Goal: Task Accomplishment & Management: Use online tool/utility

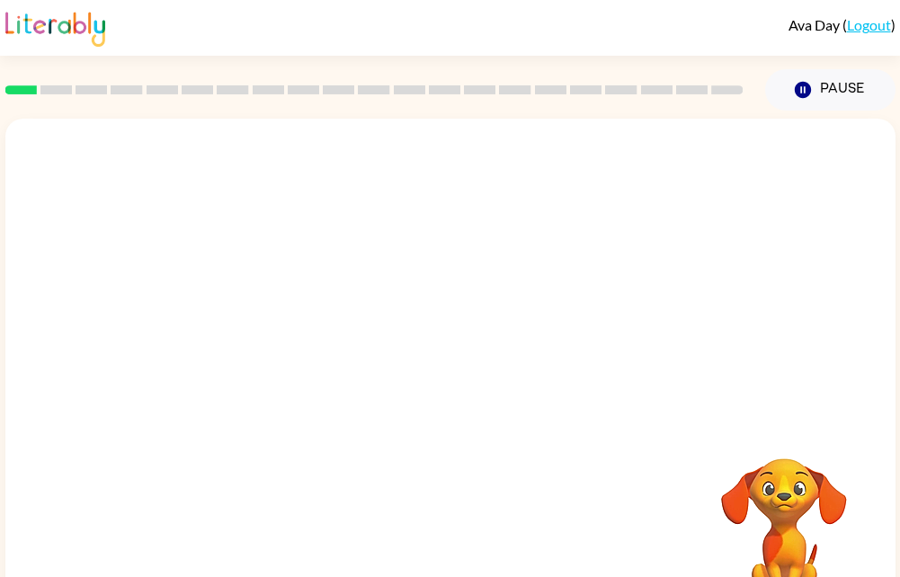
drag, startPoint x: 558, startPoint y: 434, endPoint x: 538, endPoint y: 447, distance: 24.2
click at [538, 447] on div "Your browser must support playing .mp4 files to use Literably. Please try using…" at bounding box center [450, 375] width 890 height 513
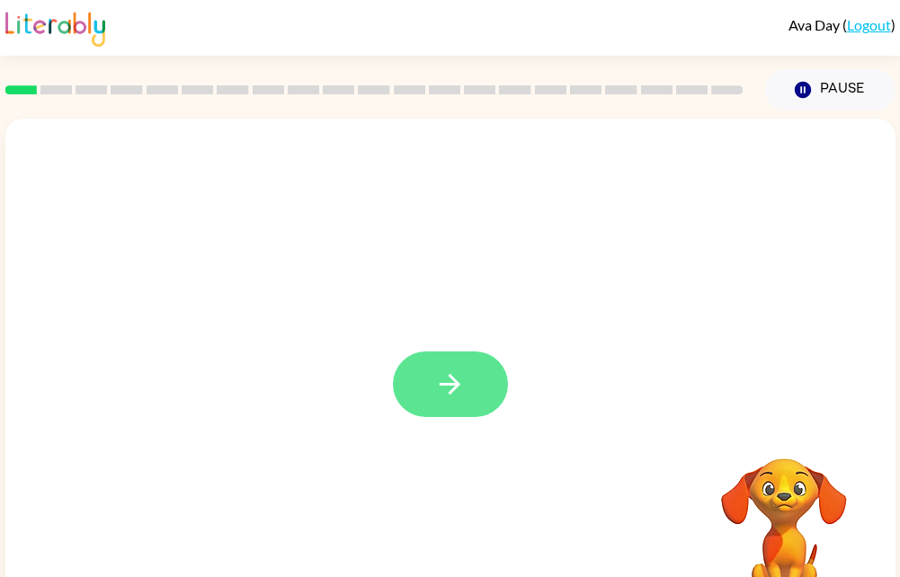
click at [449, 410] on button "button" at bounding box center [450, 385] width 115 height 66
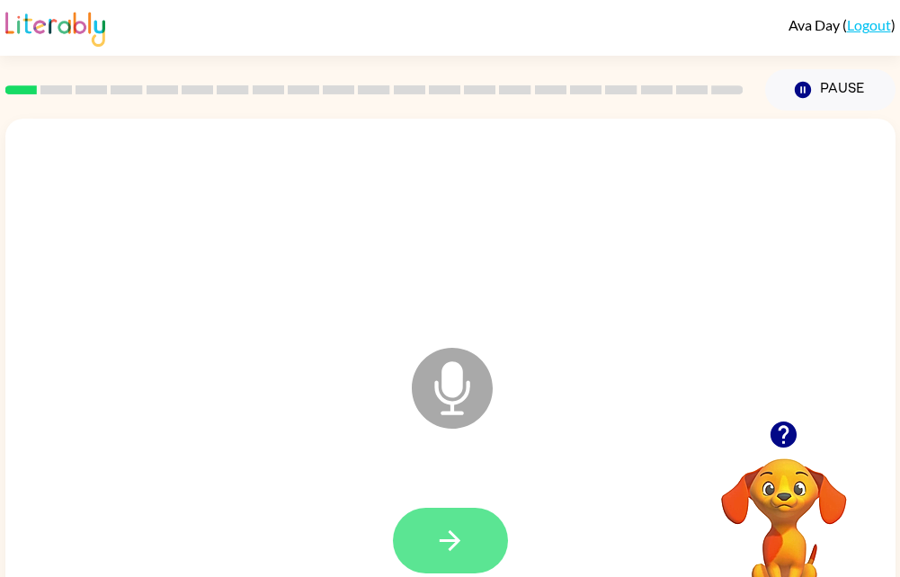
click at [469, 529] on button "button" at bounding box center [450, 541] width 115 height 66
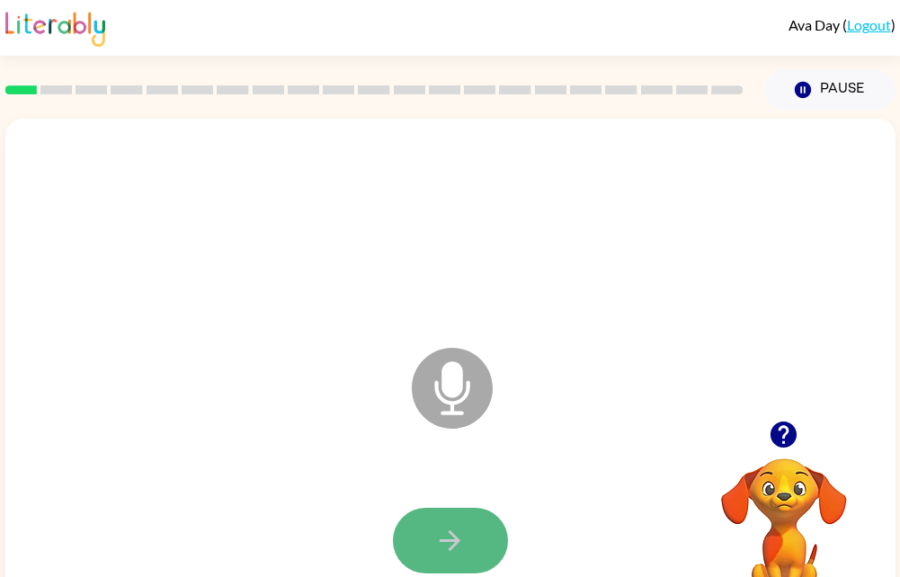
click at [468, 537] on button "button" at bounding box center [450, 541] width 115 height 66
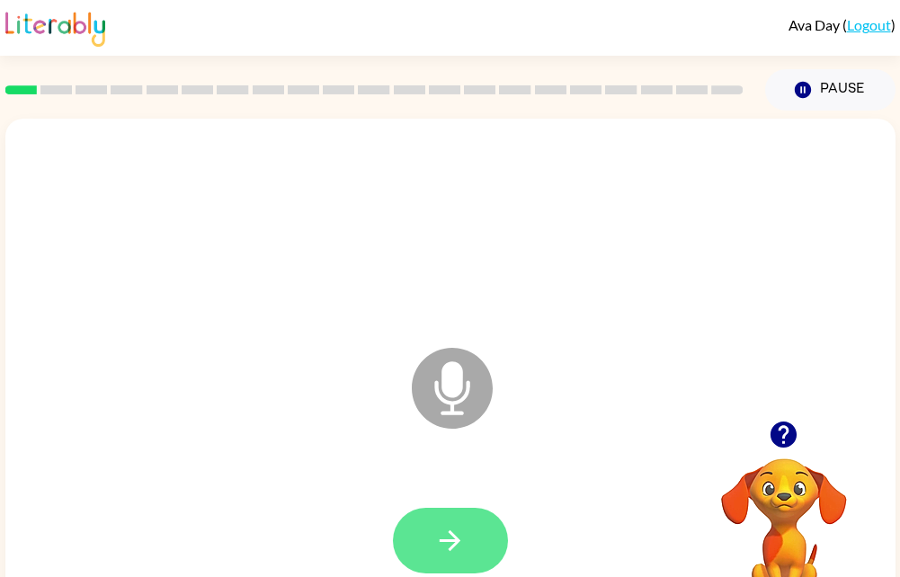
click at [427, 545] on button "button" at bounding box center [450, 541] width 115 height 66
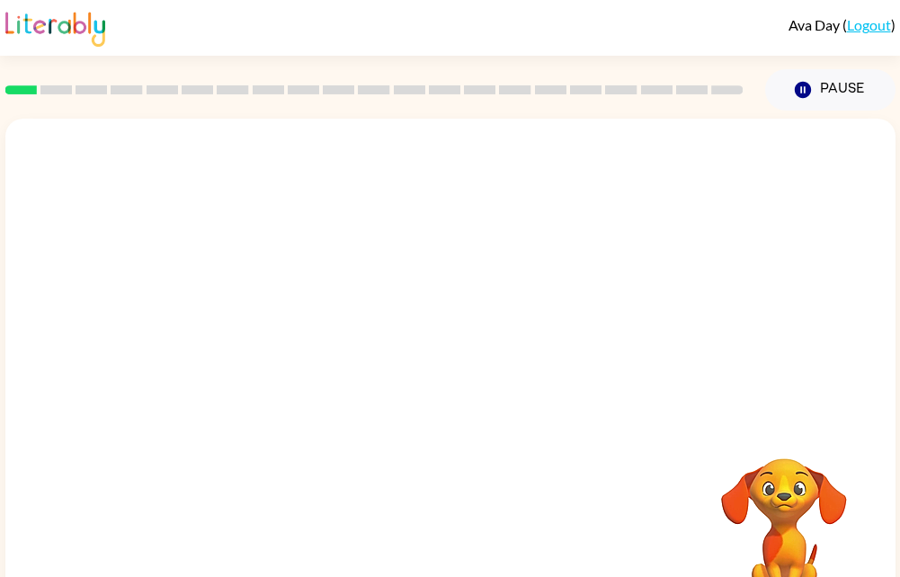
click at [449, 410] on div at bounding box center [450, 375] width 890 height 513
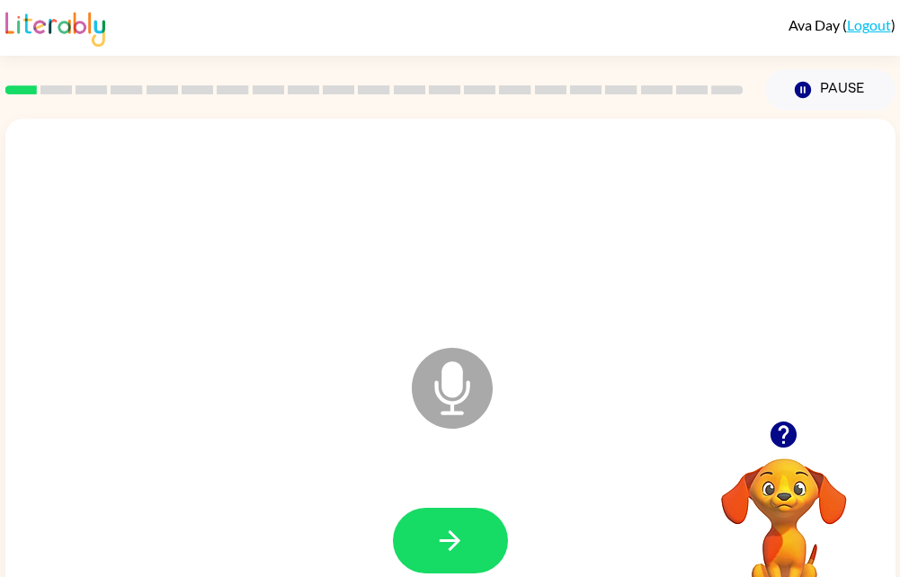
click at [449, 410] on icon at bounding box center [452, 388] width 81 height 81
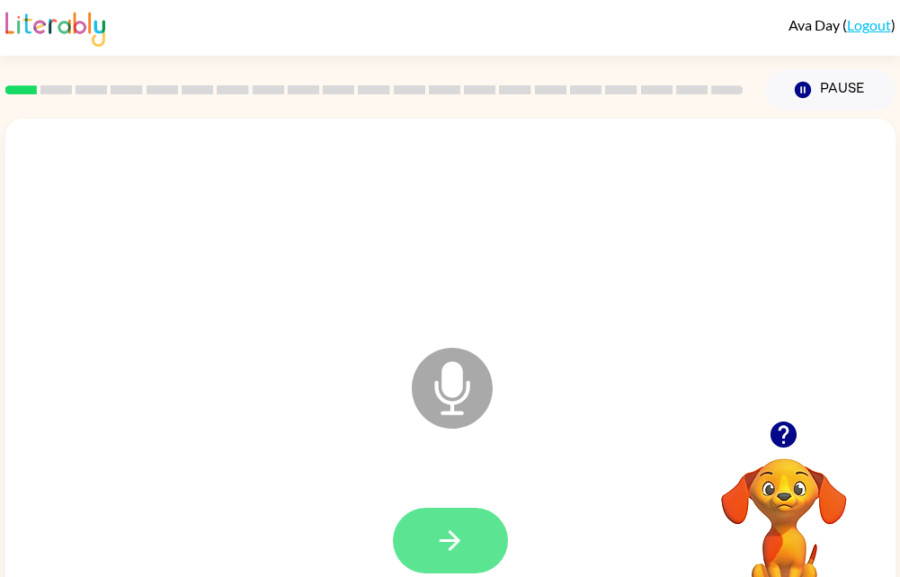
click at [473, 559] on button "button" at bounding box center [450, 541] width 115 height 66
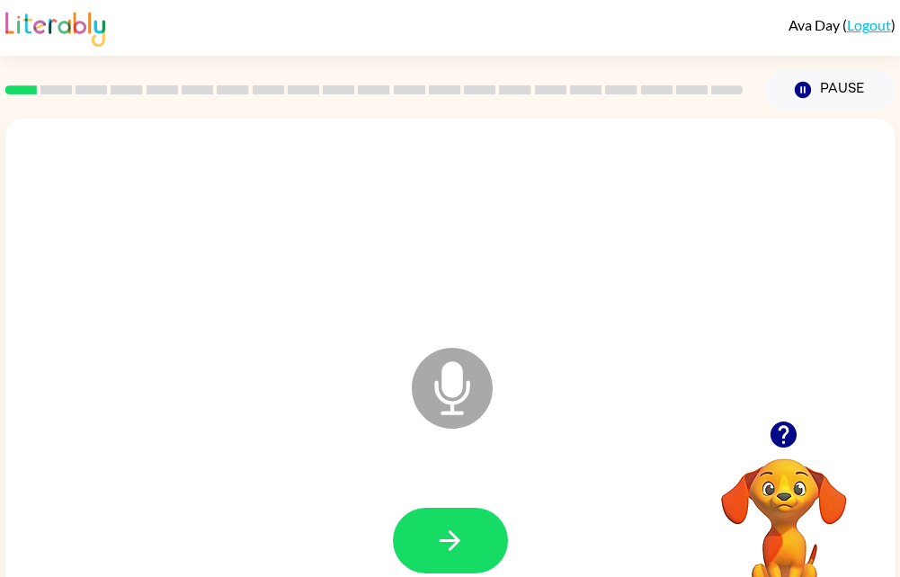
click at [449, 410] on icon at bounding box center [452, 388] width 81 height 81
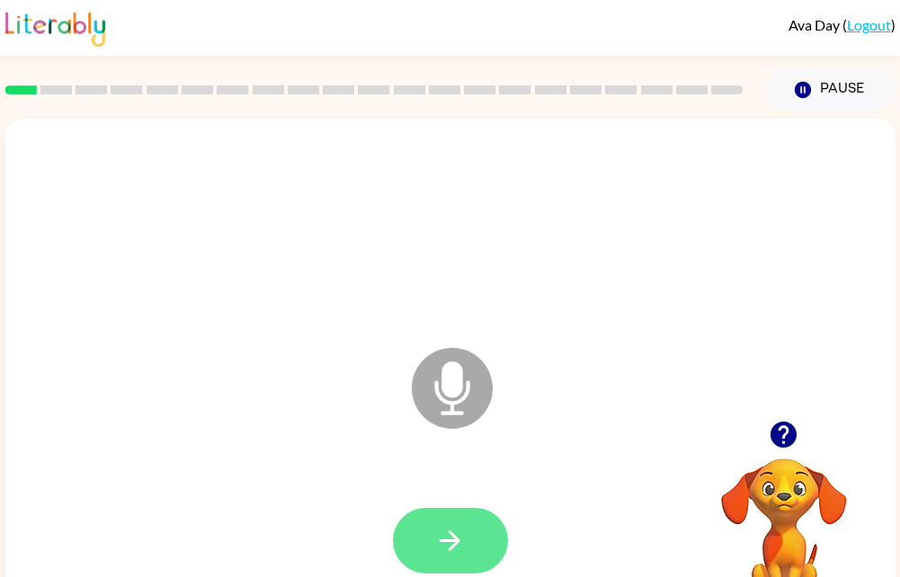
click at [423, 530] on button "button" at bounding box center [450, 541] width 115 height 66
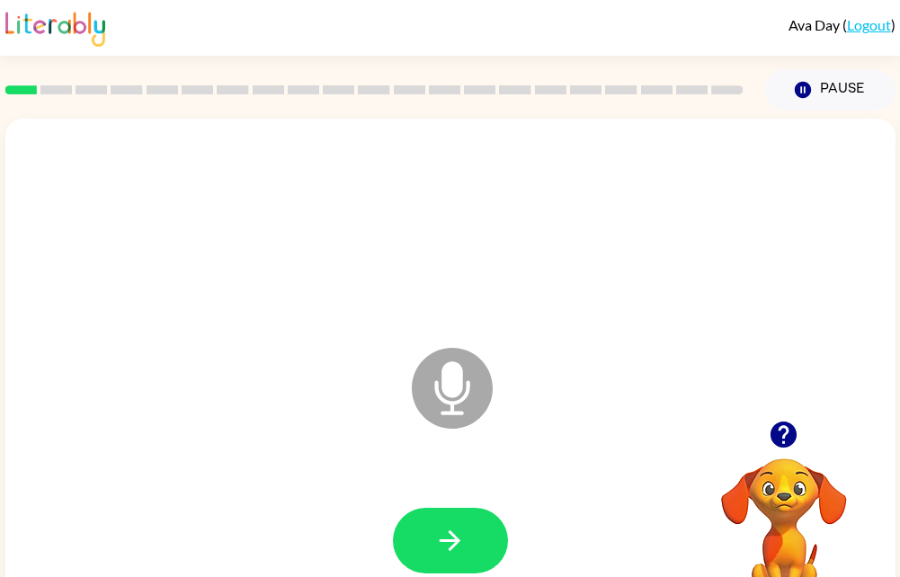
click at [449, 410] on icon at bounding box center [452, 388] width 81 height 81
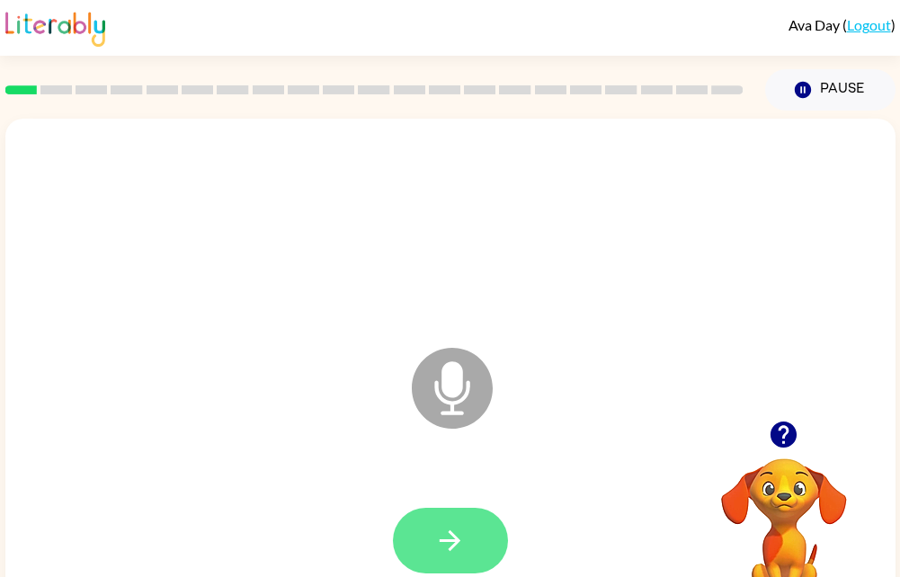
click at [435, 559] on button "button" at bounding box center [450, 541] width 115 height 66
click at [415, 559] on button "button" at bounding box center [450, 541] width 115 height 66
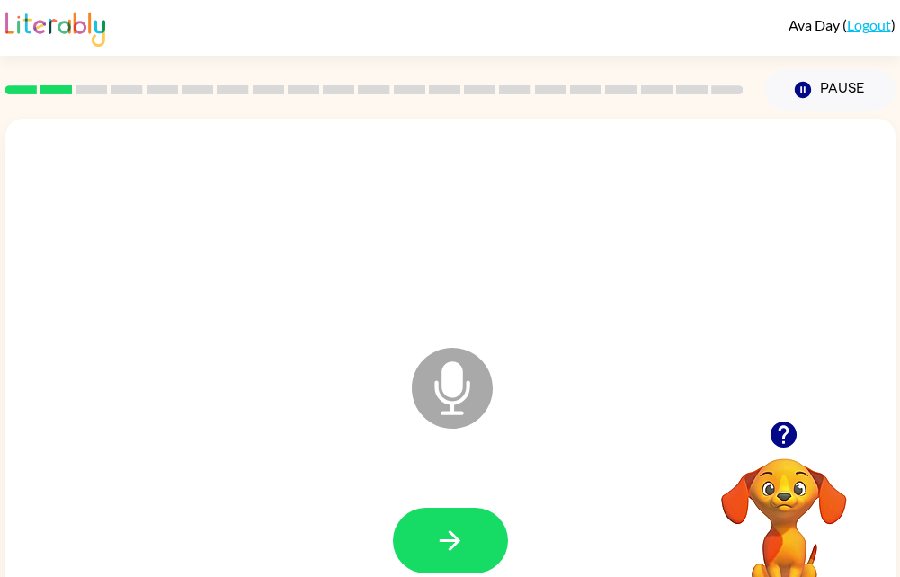
click at [450, 387] on icon "Microphone The Microphone is here when it is your turn to talk" at bounding box center [542, 410] width 270 height 135
click at [461, 415] on icon "Microphone The Microphone is here when it is your turn to talk" at bounding box center [542, 410] width 270 height 135
click at [430, 425] on icon "Microphone The Microphone is here when it is your turn to talk" at bounding box center [542, 410] width 270 height 135
click at [781, 441] on icon "button" at bounding box center [784, 435] width 26 height 26
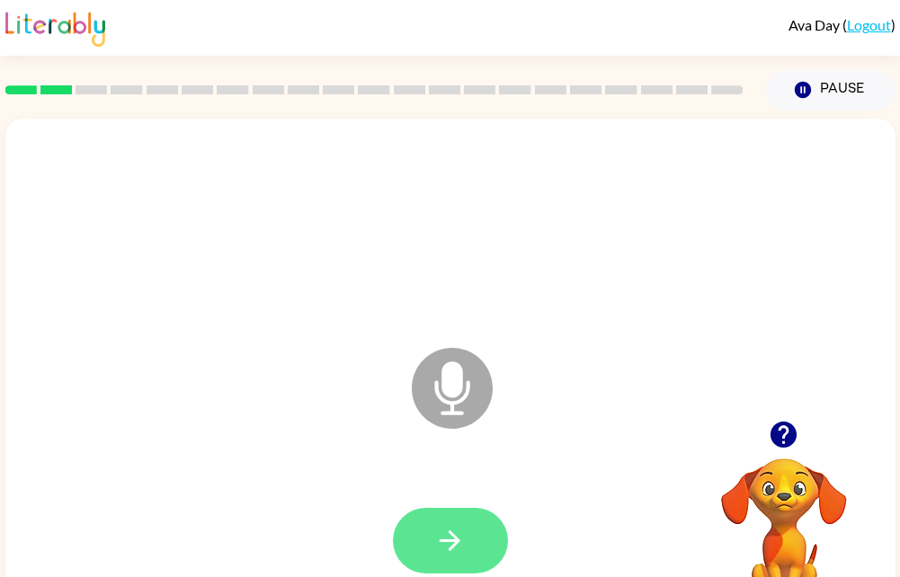
click at [443, 558] on button "button" at bounding box center [450, 541] width 115 height 66
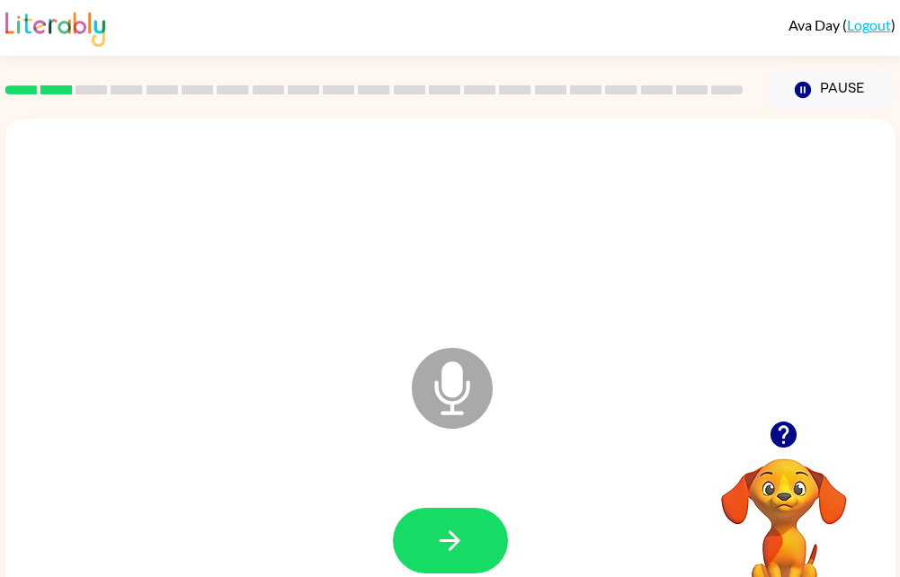
click at [449, 410] on icon at bounding box center [452, 388] width 81 height 81
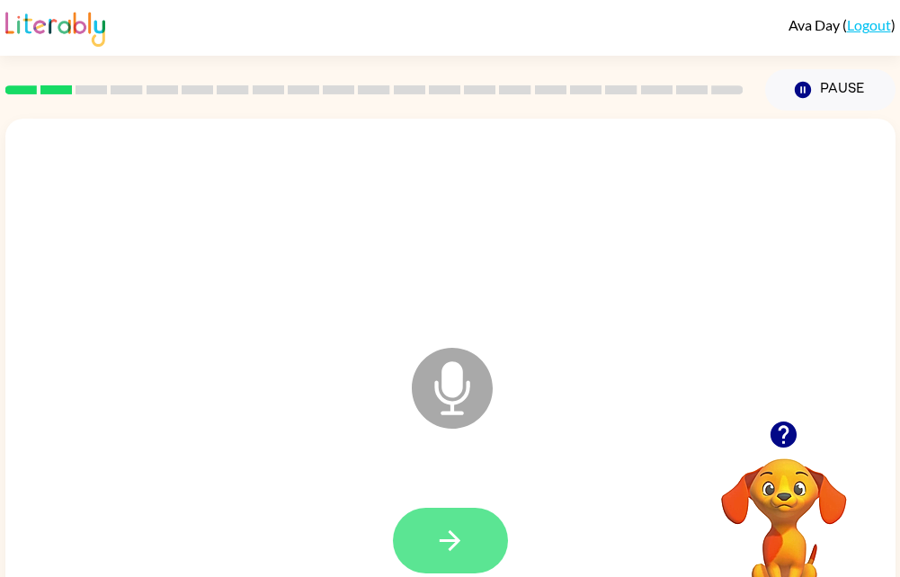
click at [472, 527] on button "button" at bounding box center [450, 541] width 115 height 66
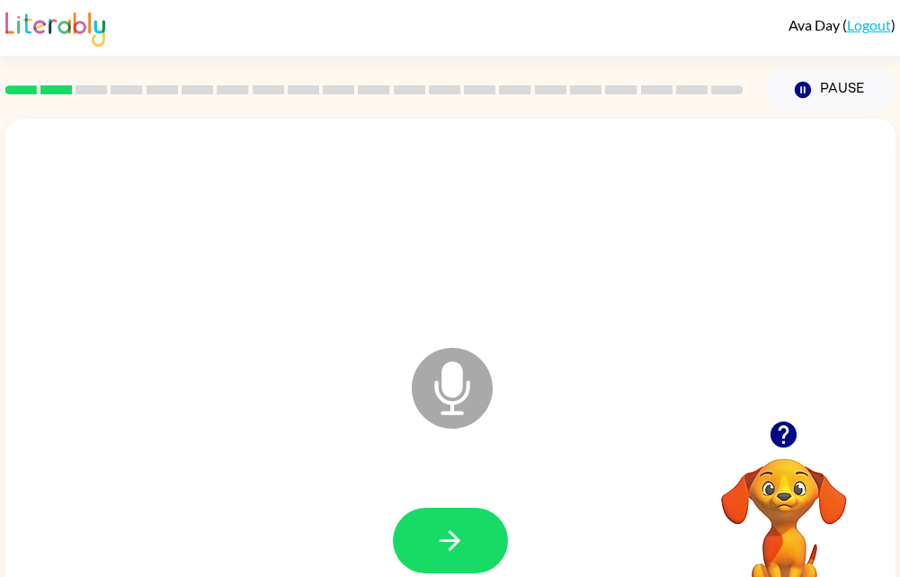
click at [781, 444] on icon "button" at bounding box center [784, 435] width 26 height 26
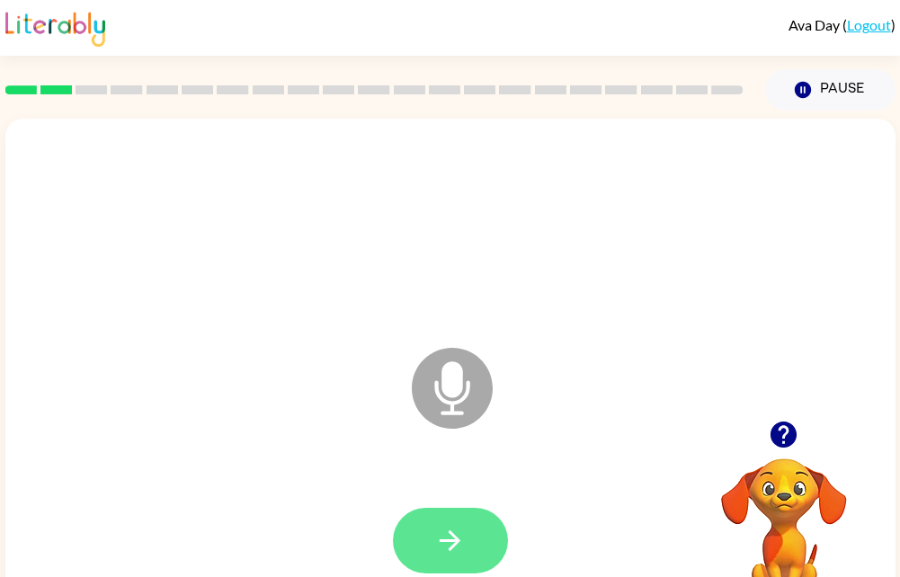
click at [412, 551] on button "button" at bounding box center [450, 541] width 115 height 66
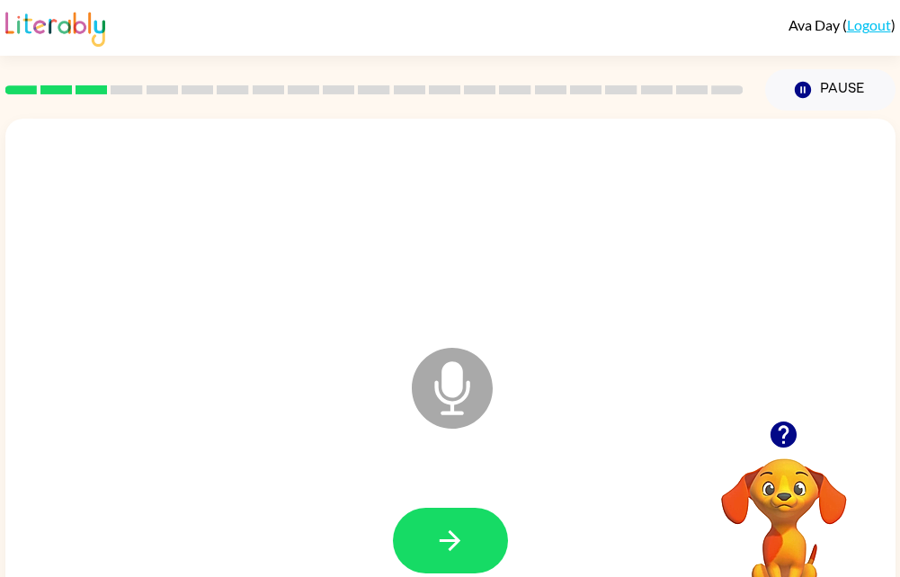
click at [783, 457] on button "button" at bounding box center [784, 435] width 46 height 46
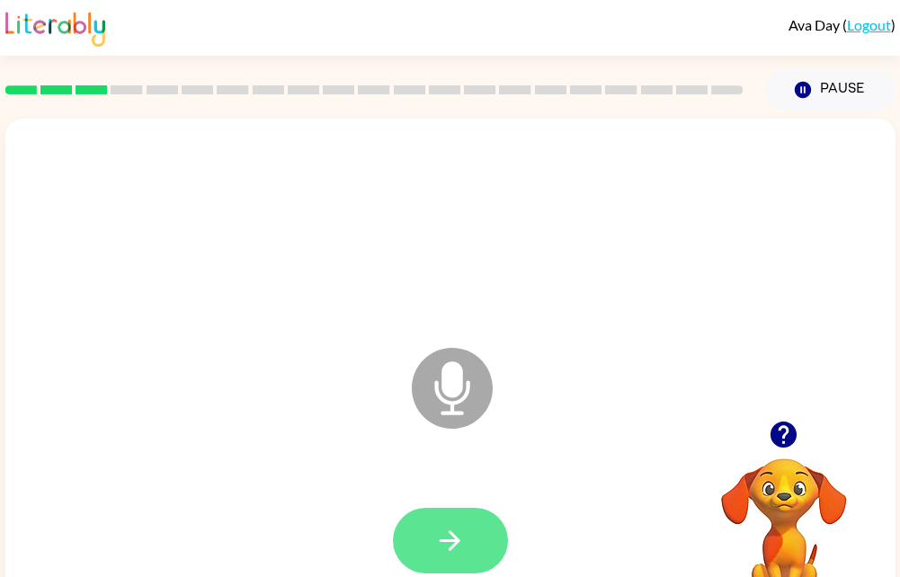
click at [438, 549] on icon "button" at bounding box center [449, 540] width 31 height 31
click at [441, 552] on icon "button" at bounding box center [449, 540] width 31 height 31
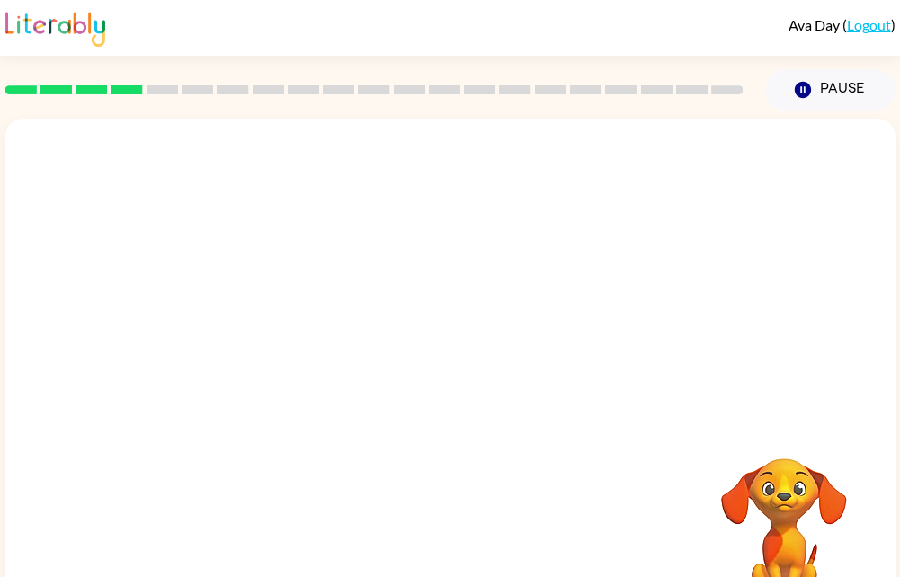
click at [868, 356] on div at bounding box center [450, 375] width 890 height 513
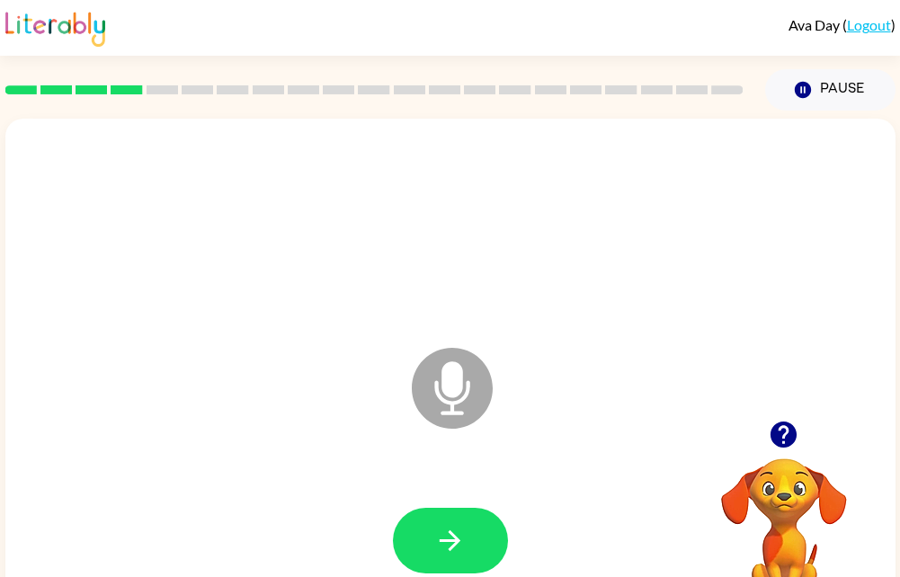
click at [778, 486] on video "Your browser must support playing .mp4 files to use Literably. Please try using…" at bounding box center [784, 521] width 180 height 180
click at [795, 426] on icon "button" at bounding box center [783, 434] width 31 height 31
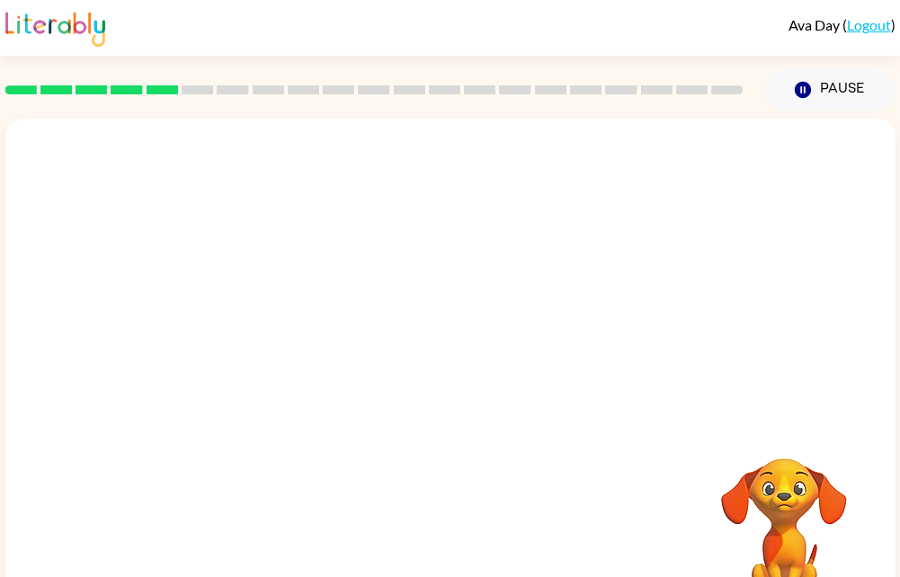
click at [386, 344] on div at bounding box center [407, 343] width 768 height 65
click at [848, 103] on button "Pause Pause" at bounding box center [830, 89] width 130 height 41
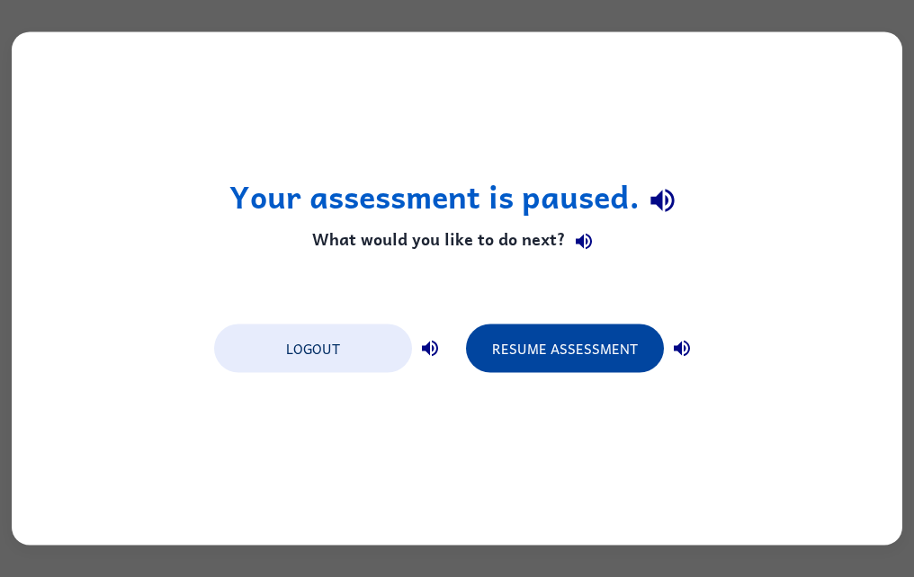
click at [551, 356] on button "Resume Assessment" at bounding box center [565, 349] width 198 height 49
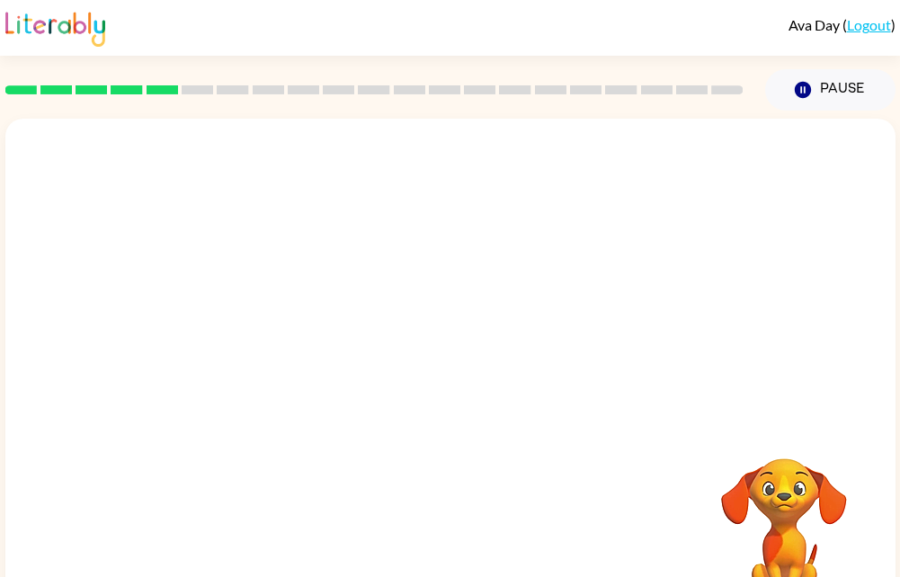
click at [202, 85] on icon at bounding box center [197, 89] width 31 height 9
drag, startPoint x: 618, startPoint y: 326, endPoint x: 364, endPoint y: 283, distance: 257.1
click at [364, 283] on div at bounding box center [450, 270] width 890 height 302
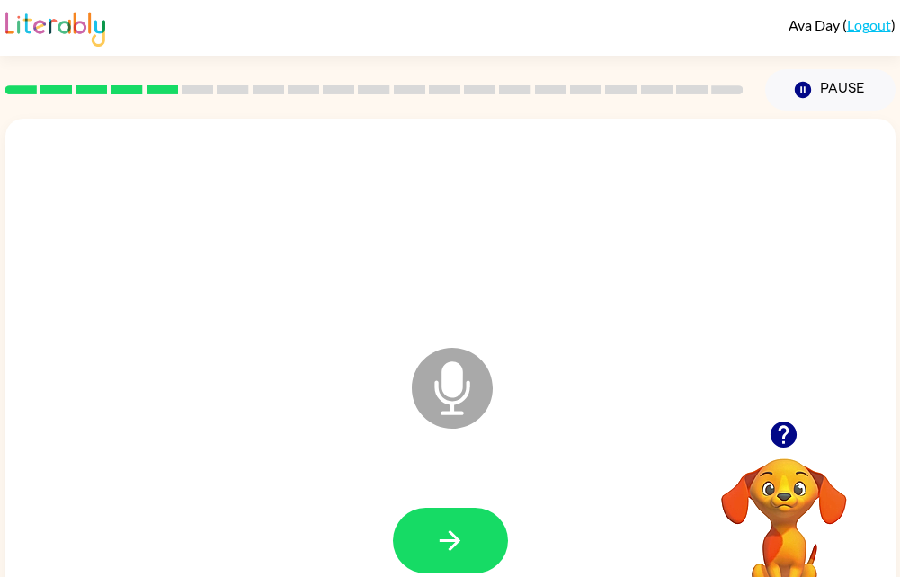
click at [771, 517] on video "Your browser must support playing .mp4 files to use Literably. Please try using…" at bounding box center [784, 521] width 180 height 180
click at [782, 474] on video "Your browser must support playing .mp4 files to use Literably. Please try using…" at bounding box center [784, 521] width 180 height 180
click at [770, 434] on icon "button" at bounding box center [783, 434] width 31 height 31
click at [458, 391] on icon "Microphone The Microphone is here when it is your turn to talk" at bounding box center [542, 410] width 270 height 135
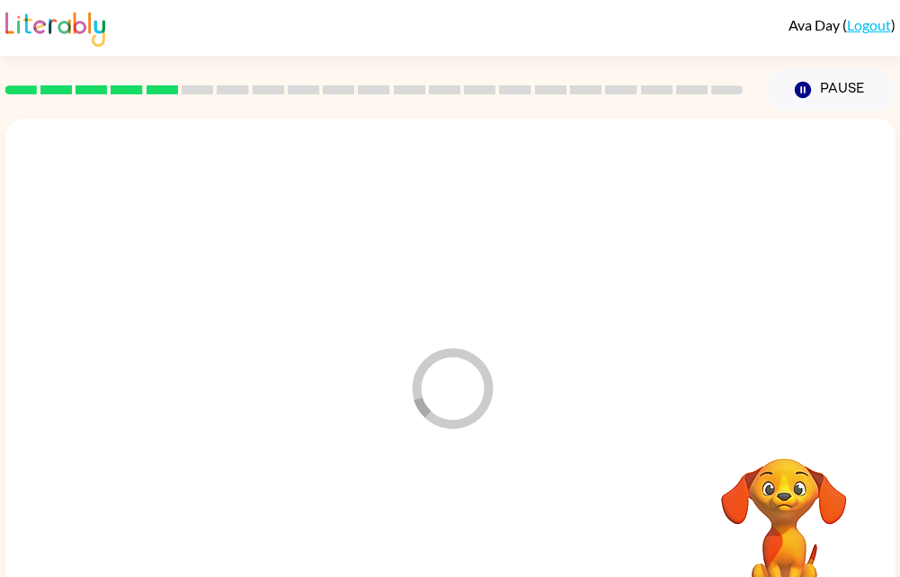
click at [450, 535] on div at bounding box center [450, 541] width 854 height 147
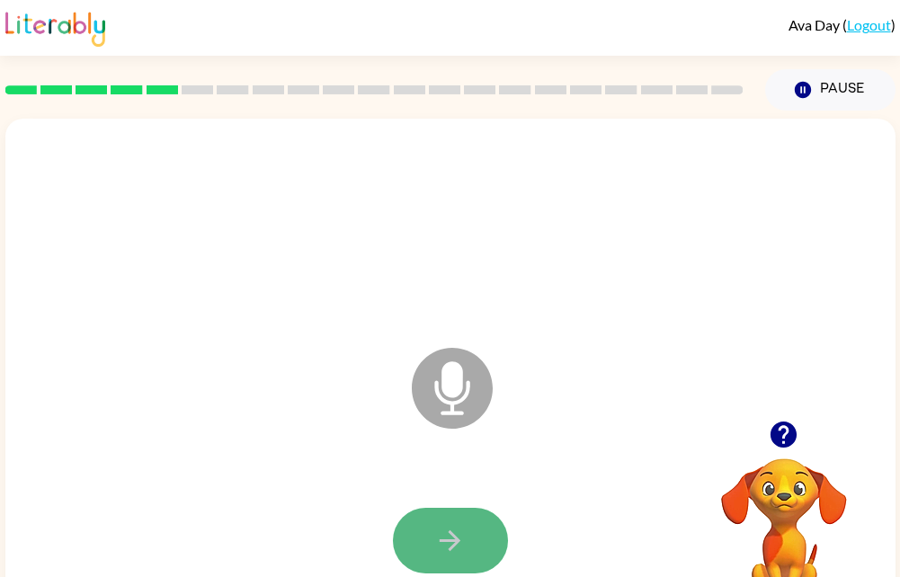
click at [451, 545] on icon "button" at bounding box center [449, 540] width 31 height 31
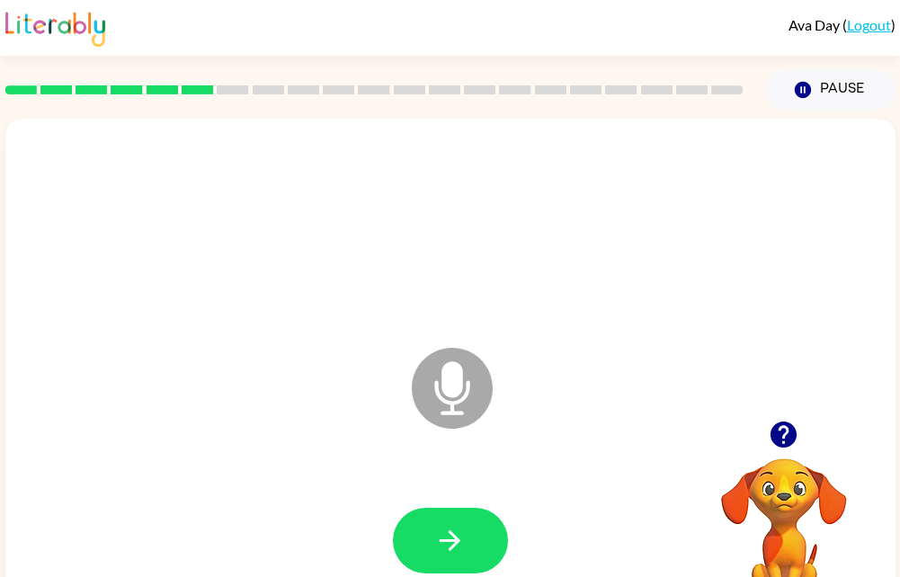
click at [784, 444] on icon "button" at bounding box center [784, 435] width 26 height 26
click at [507, 549] on div at bounding box center [450, 541] width 115 height 66
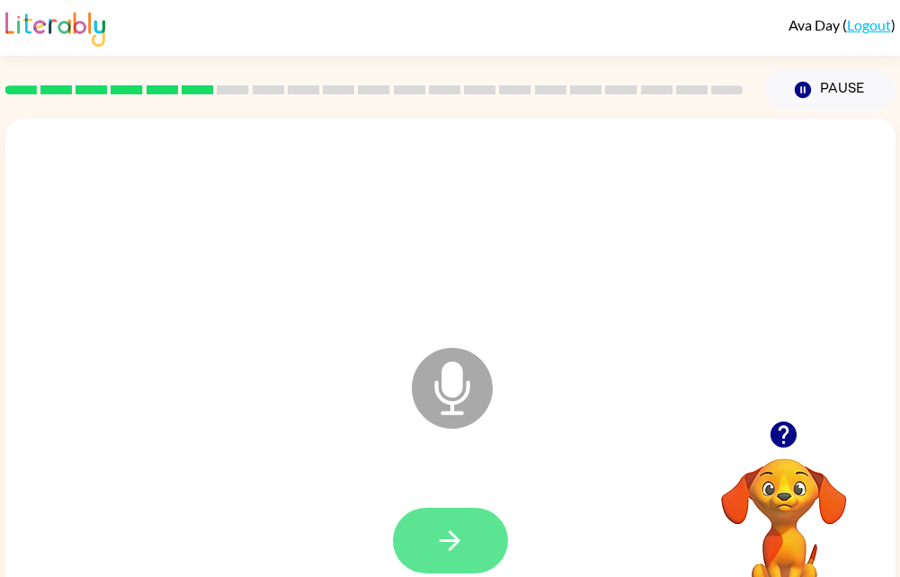
click at [477, 555] on button "button" at bounding box center [450, 541] width 115 height 66
click at [450, 553] on icon "button" at bounding box center [449, 540] width 31 height 31
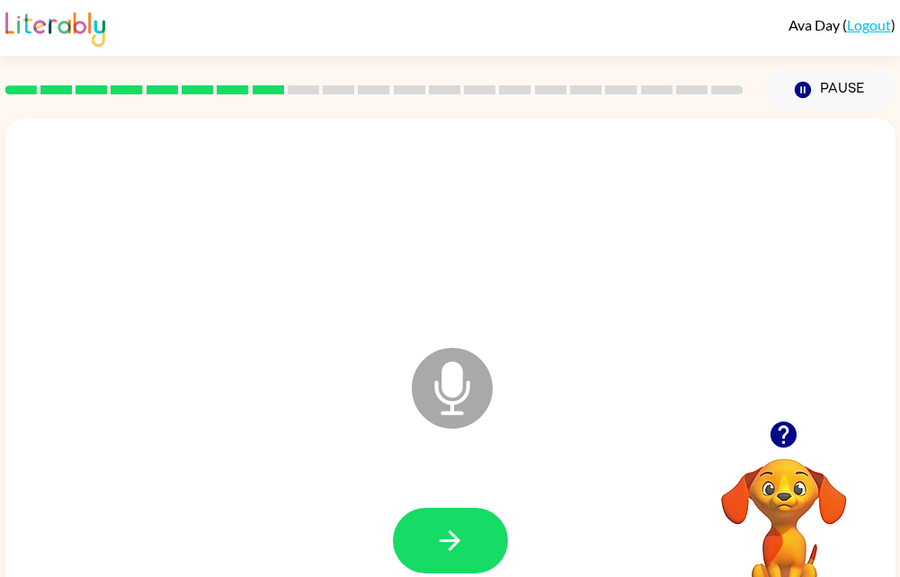
click at [808, 530] on video "Your browser must support playing .mp4 files to use Literably. Please try using…" at bounding box center [784, 521] width 180 height 180
click at [789, 460] on video "Your browser must support playing .mp4 files to use Literably. Please try using…" at bounding box center [784, 521] width 180 height 180
click at [789, 427] on icon "button" at bounding box center [784, 435] width 26 height 26
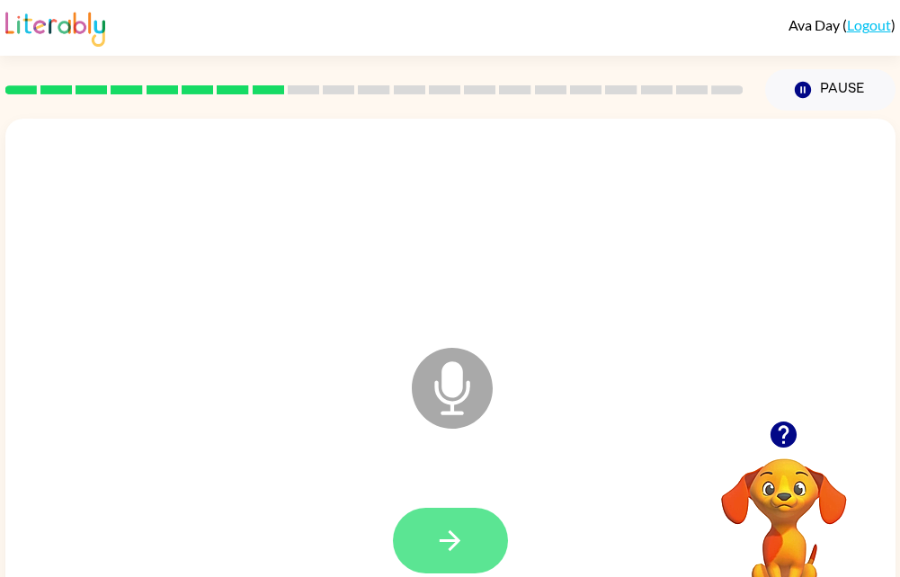
click at [465, 547] on icon "button" at bounding box center [449, 540] width 31 height 31
click at [450, 555] on icon "button" at bounding box center [449, 540] width 31 height 31
click at [457, 540] on icon "button" at bounding box center [450, 541] width 21 height 21
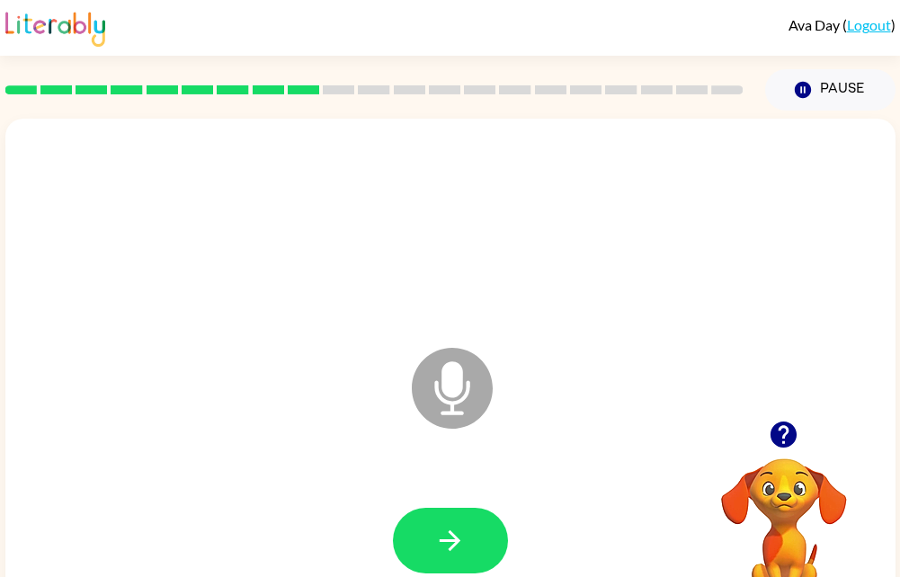
click at [766, 486] on video "Your browser must support playing .mp4 files to use Literably. Please try using…" at bounding box center [784, 521] width 180 height 180
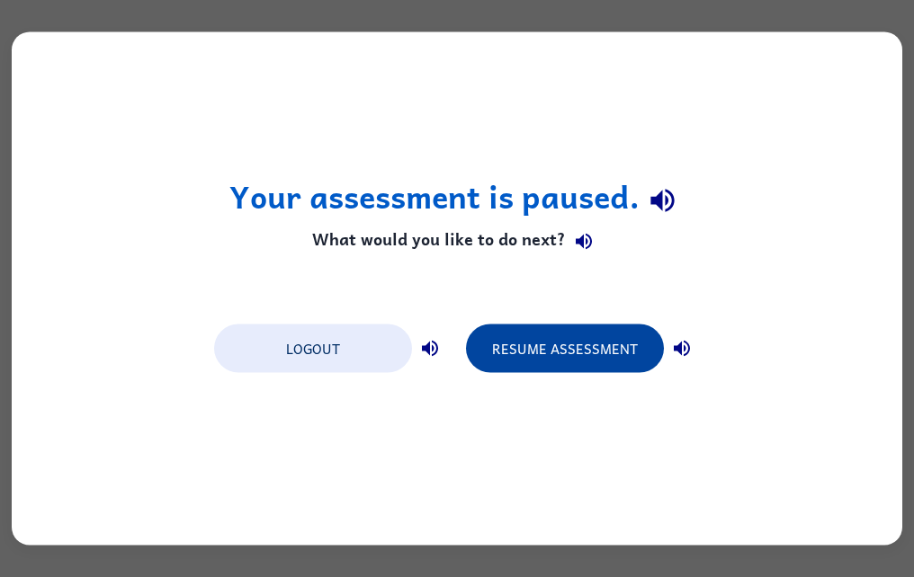
click at [611, 342] on button "Resume Assessment" at bounding box center [565, 349] width 198 height 49
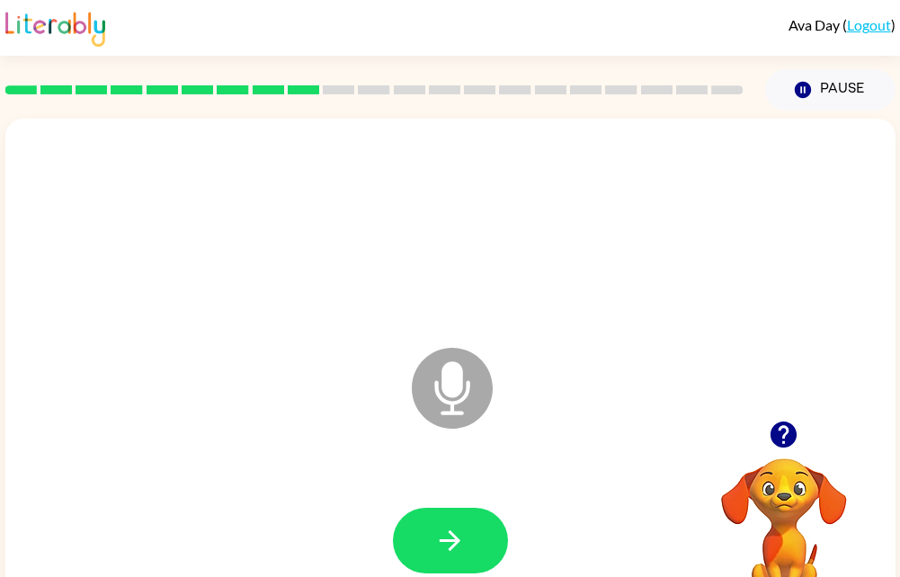
click at [773, 426] on icon "button" at bounding box center [783, 434] width 31 height 31
click at [772, 415] on button "button" at bounding box center [784, 435] width 46 height 46
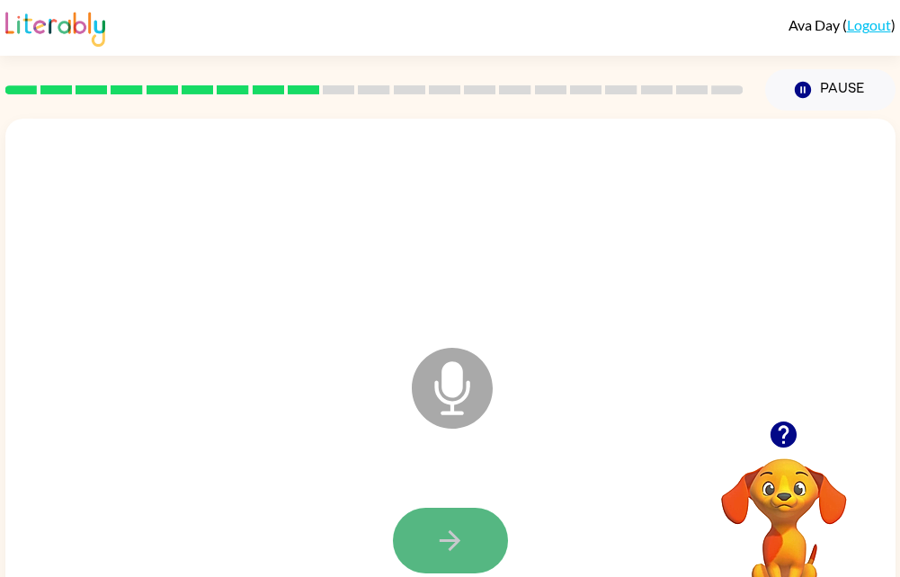
click at [450, 522] on button "button" at bounding box center [450, 541] width 115 height 66
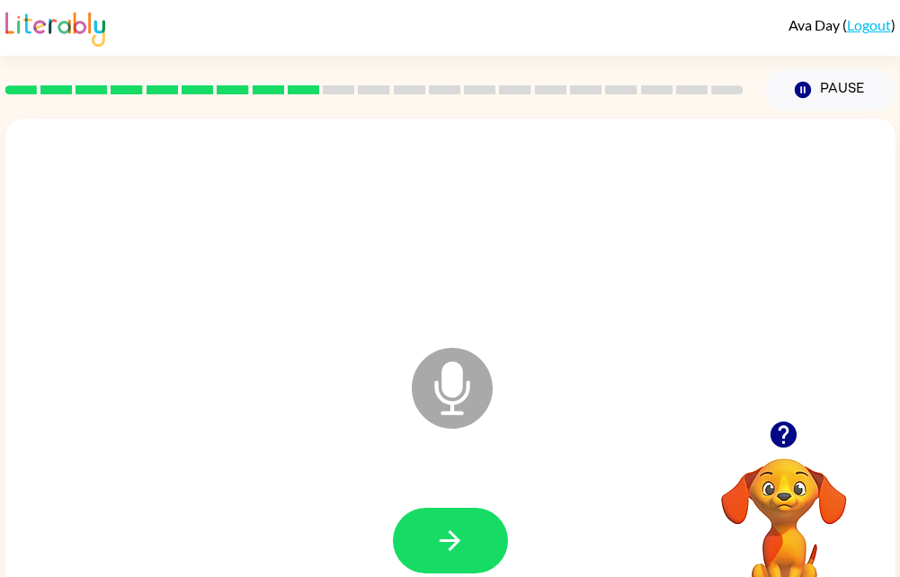
click at [801, 482] on video "Your browser must support playing .mp4 files to use Literably. Please try using…" at bounding box center [784, 521] width 180 height 180
click at [772, 527] on video "Your browser must support playing .mp4 files to use Literably. Please try using…" at bounding box center [784, 521] width 180 height 180
click at [775, 465] on video "Your browser must support playing .mp4 files to use Literably. Please try using…" at bounding box center [784, 521] width 180 height 180
click at [793, 443] on icon "button" at bounding box center [784, 435] width 26 height 26
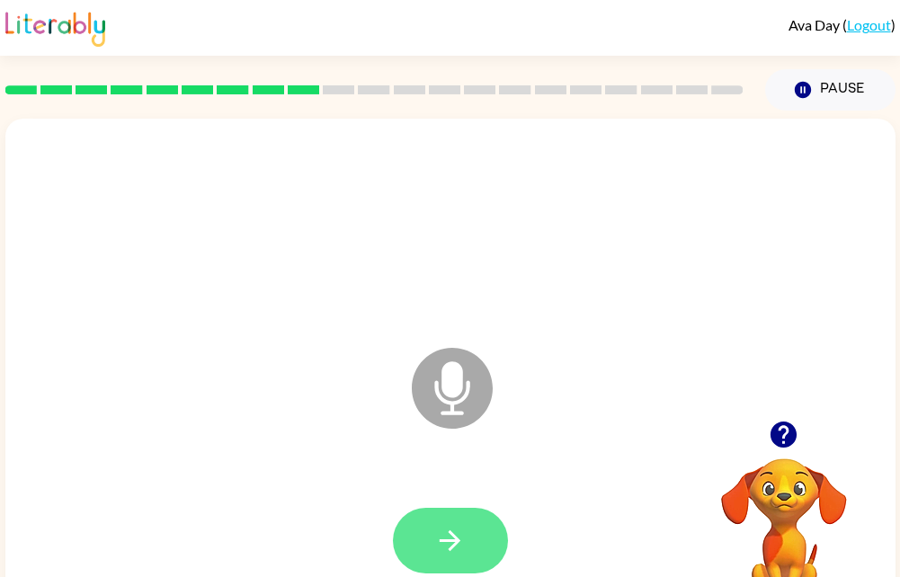
click at [458, 540] on icon "button" at bounding box center [450, 541] width 21 height 21
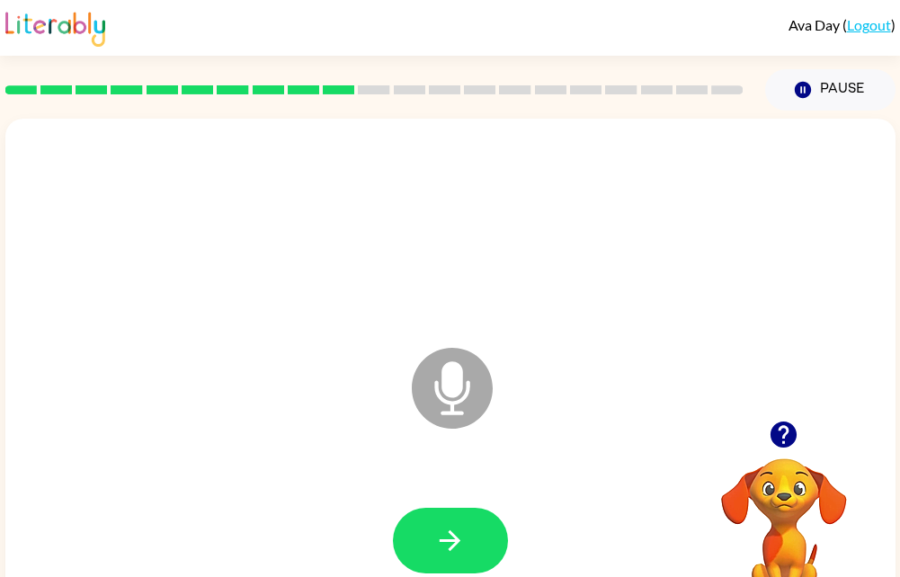
click at [784, 477] on video "Your browser must support playing .mp4 files to use Literably. Please try using…" at bounding box center [784, 521] width 180 height 180
click at [767, 454] on div at bounding box center [784, 435] width 180 height 46
click at [818, 449] on div at bounding box center [784, 435] width 180 height 46
click at [861, 434] on div at bounding box center [784, 435] width 180 height 46
click at [834, 435] on div at bounding box center [784, 435] width 180 height 46
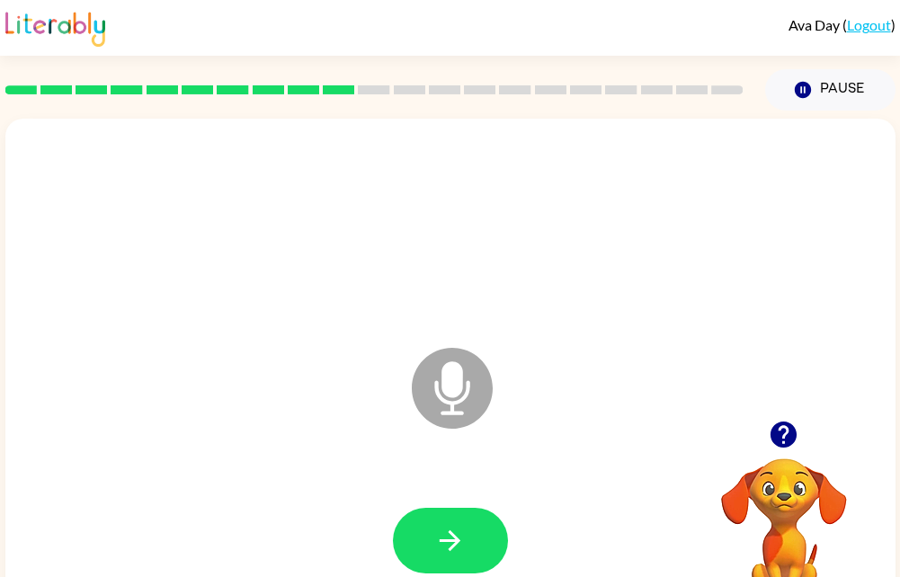
click at [852, 425] on div at bounding box center [784, 435] width 180 height 46
click at [802, 433] on button "button" at bounding box center [784, 435] width 46 height 46
click at [794, 438] on video "Your browser must support playing .mp4 files to use Literably. Please try using…" at bounding box center [784, 521] width 180 height 180
click at [783, 441] on video "Your browser must support playing .mp4 files to use Literably. Please try using…" at bounding box center [784, 521] width 180 height 180
click at [779, 444] on video "Your browser must support playing .mp4 files to use Literably. Please try using…" at bounding box center [784, 521] width 180 height 180
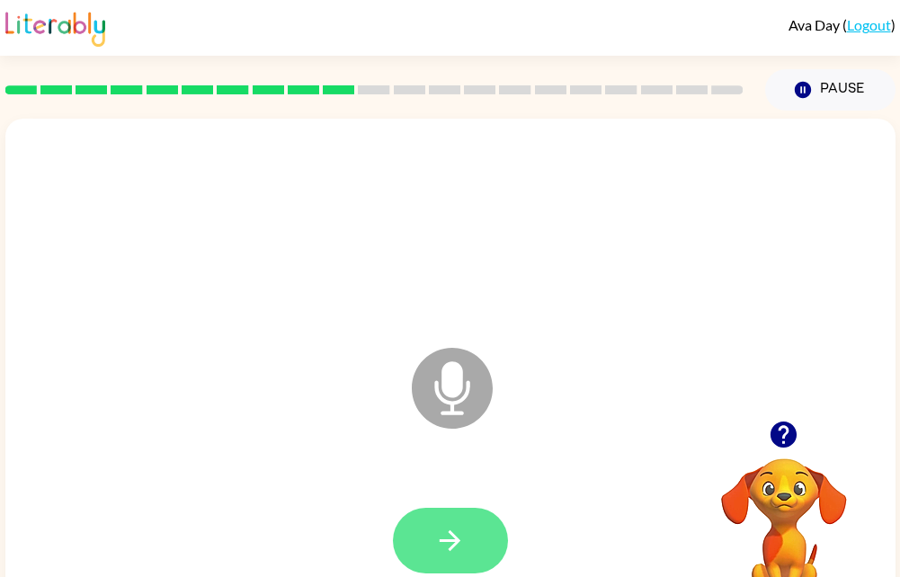
click at [456, 570] on button "button" at bounding box center [450, 541] width 115 height 66
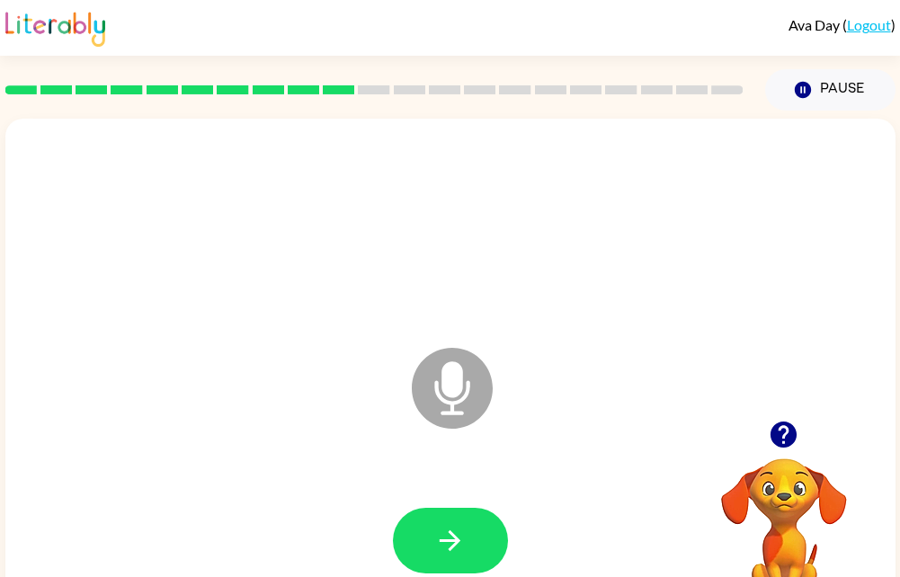
click at [788, 458] on div at bounding box center [784, 435] width 180 height 46
click at [781, 450] on icon "button" at bounding box center [783, 434] width 31 height 31
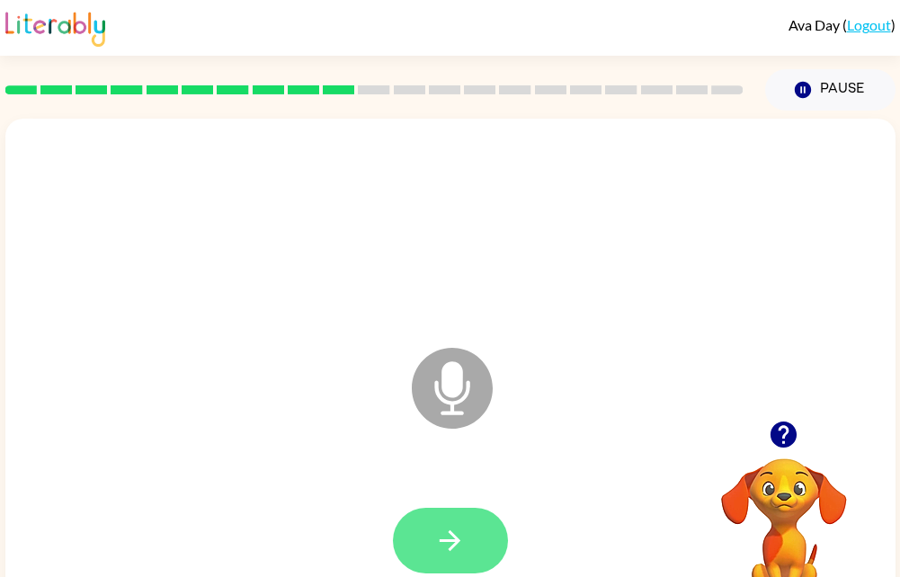
click at [475, 533] on button "button" at bounding box center [450, 541] width 115 height 66
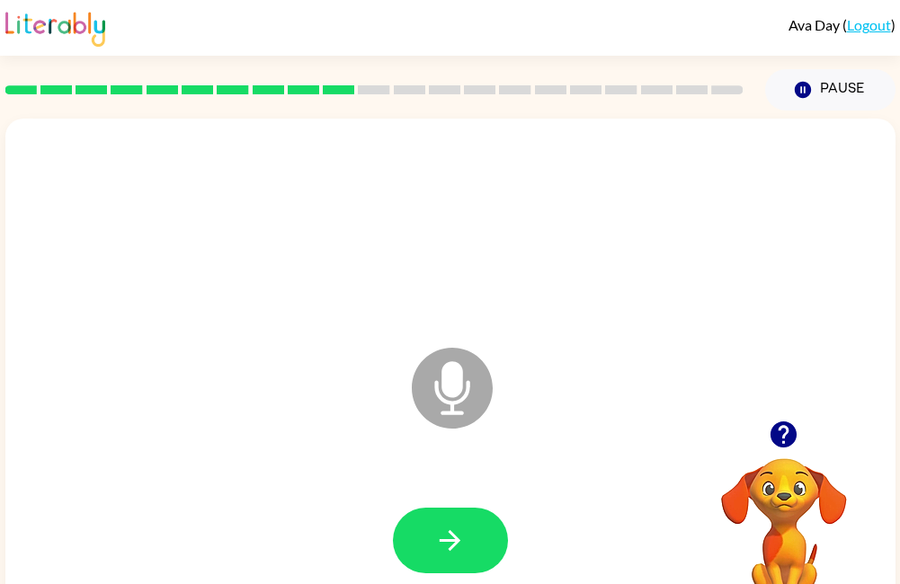
click at [474, 529] on button "button" at bounding box center [450, 541] width 115 height 66
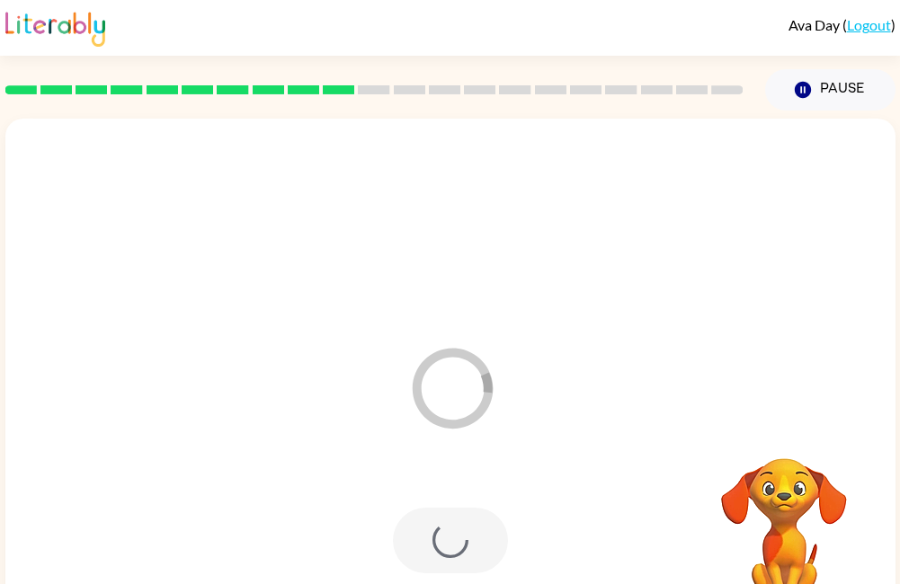
click at [807, 290] on div at bounding box center [450, 228] width 854 height 147
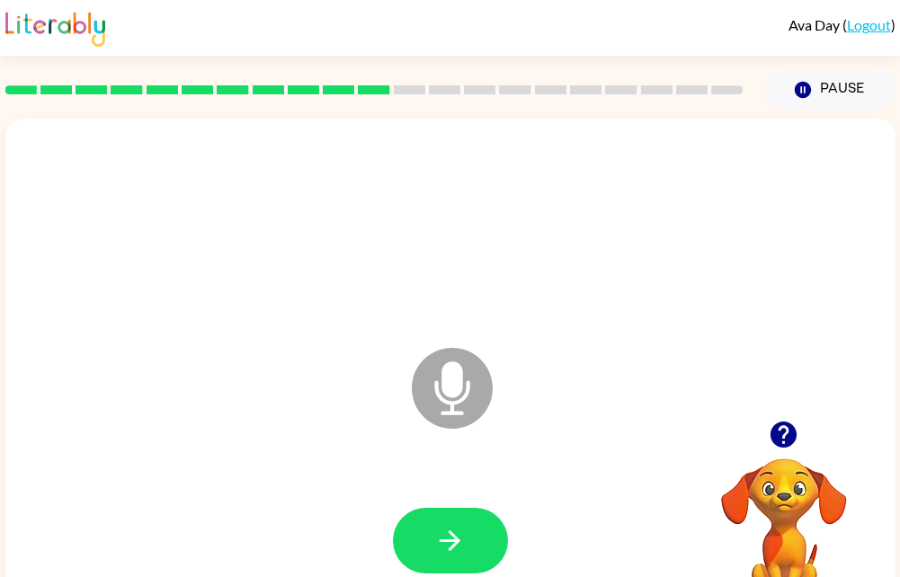
click at [786, 447] on icon "button" at bounding box center [784, 435] width 26 height 26
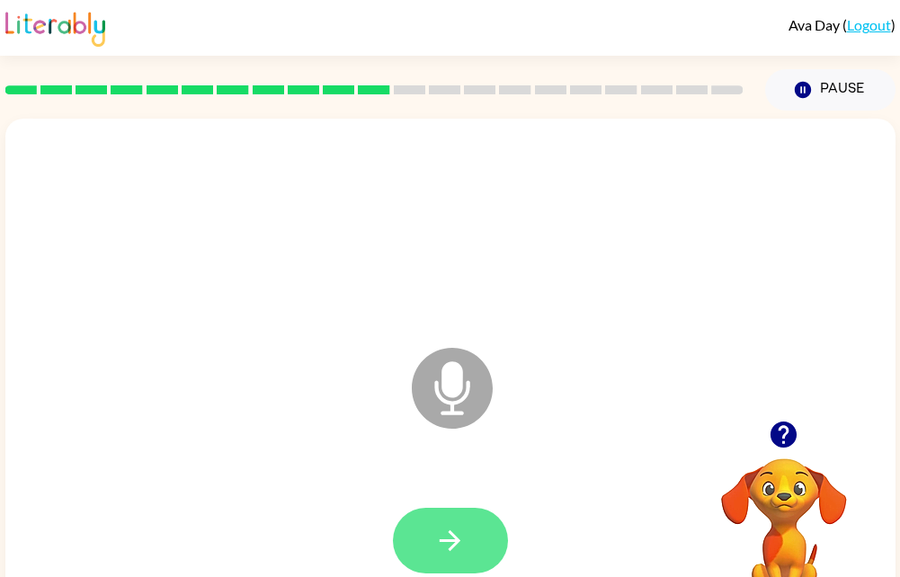
click at [470, 531] on button "button" at bounding box center [450, 541] width 115 height 66
click at [473, 523] on button "button" at bounding box center [450, 541] width 115 height 66
click at [455, 533] on icon "button" at bounding box center [449, 540] width 31 height 31
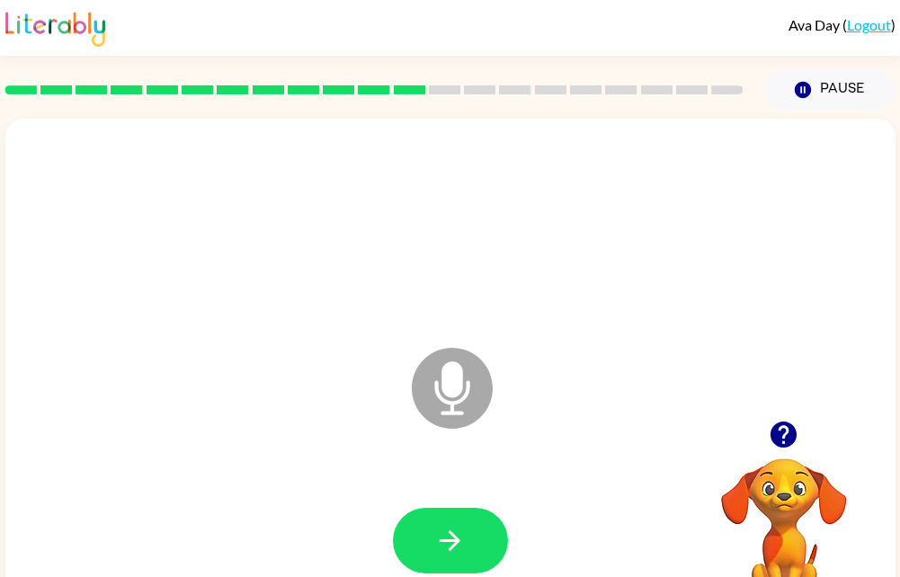
click at [776, 422] on icon "button" at bounding box center [783, 434] width 31 height 31
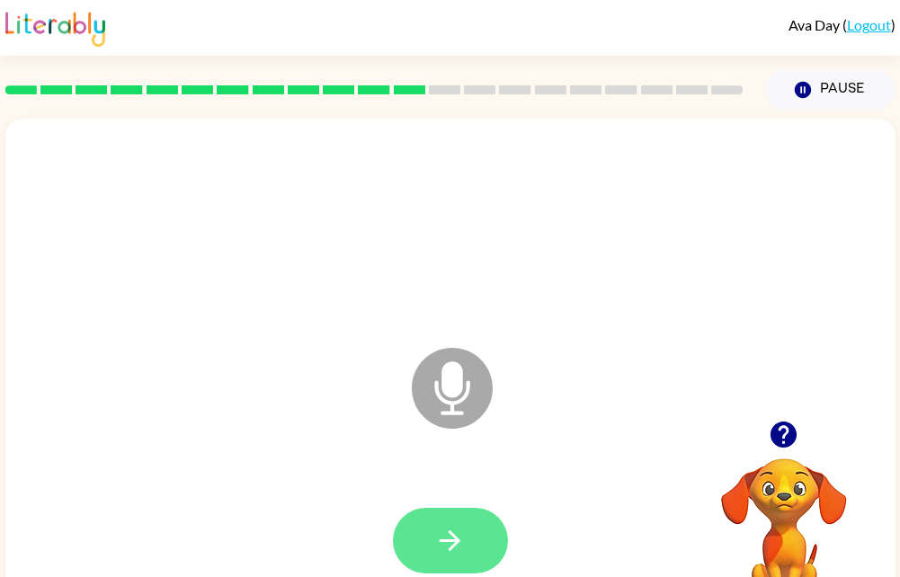
click at [455, 535] on icon "button" at bounding box center [449, 540] width 31 height 31
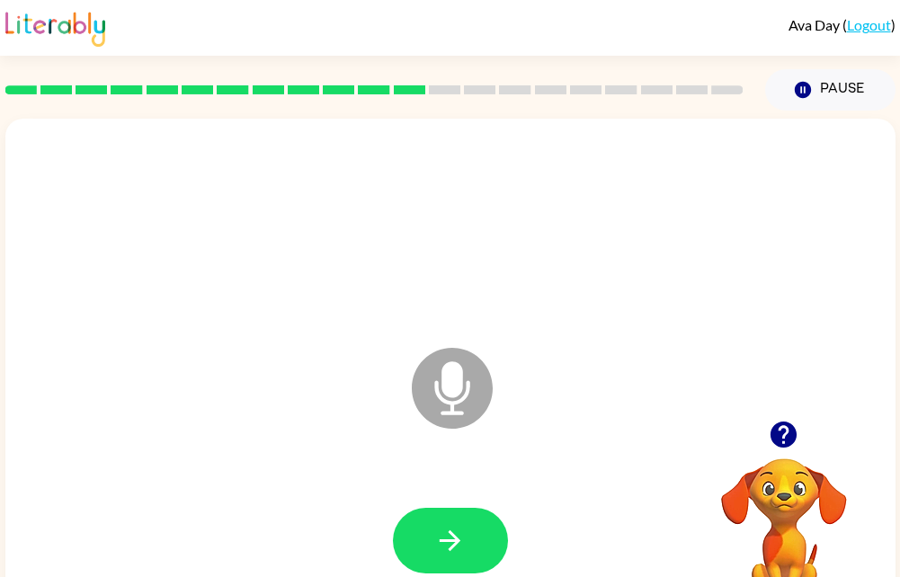
click at [789, 455] on button "button" at bounding box center [784, 435] width 46 height 46
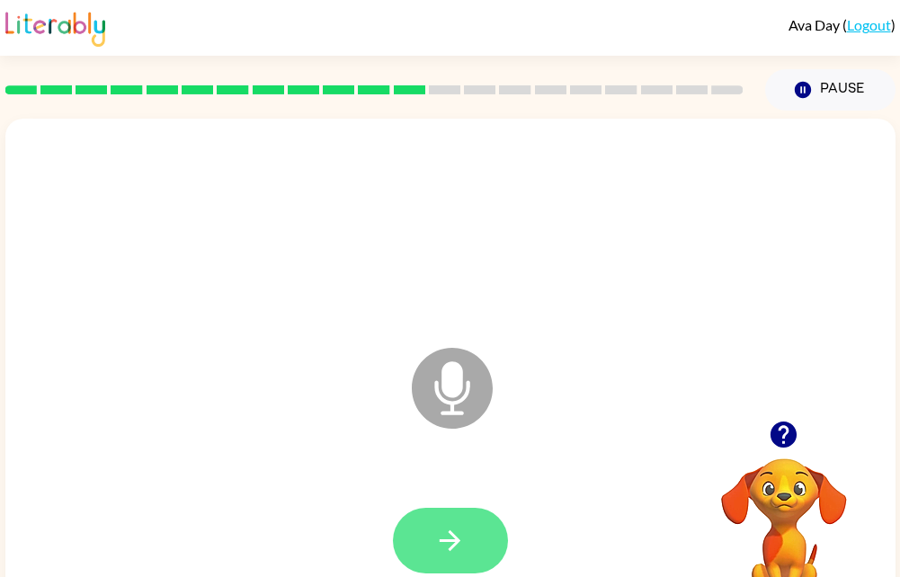
click at [450, 538] on icon "button" at bounding box center [449, 540] width 31 height 31
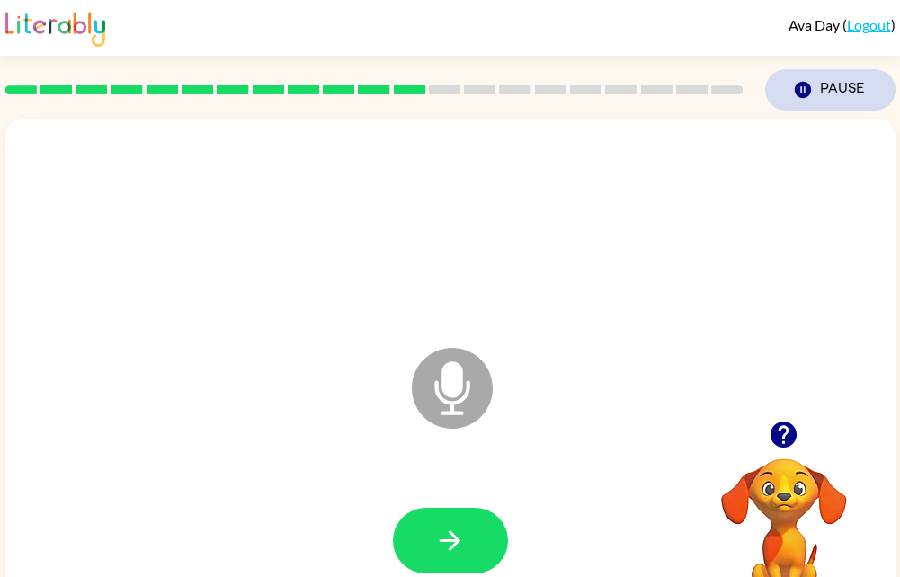
click at [861, 100] on button "Pause Pause" at bounding box center [830, 89] width 130 height 41
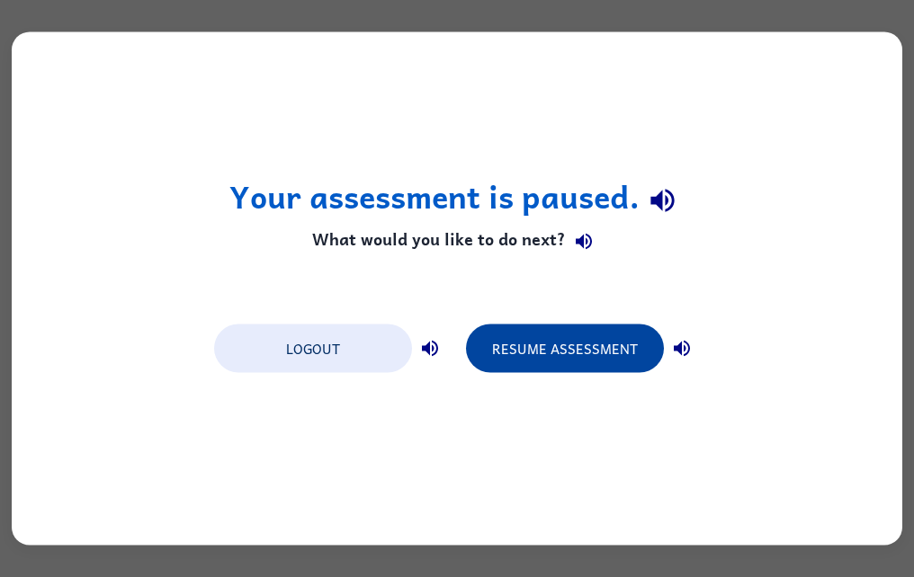
click at [597, 352] on button "Resume Assessment" at bounding box center [565, 349] width 198 height 49
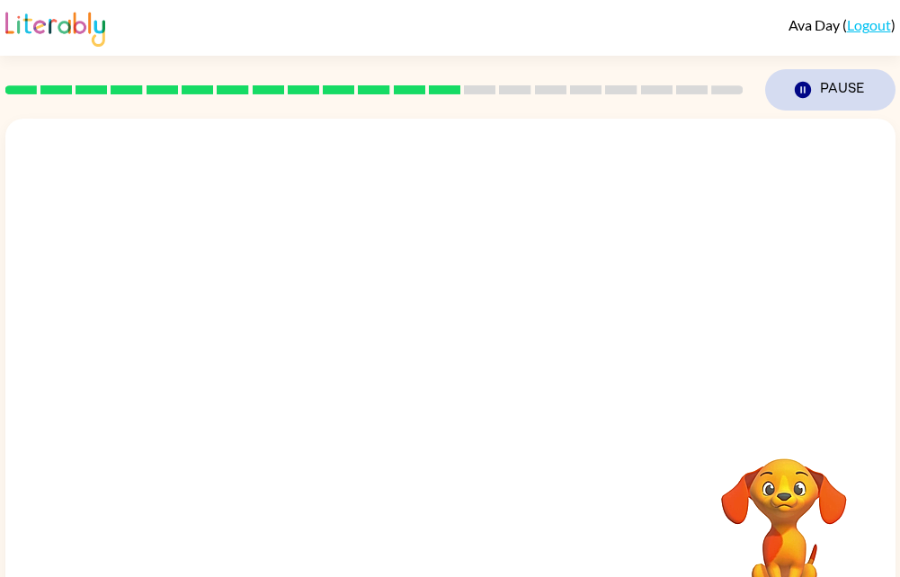
click at [848, 86] on button "Pause Pause" at bounding box center [830, 89] width 130 height 41
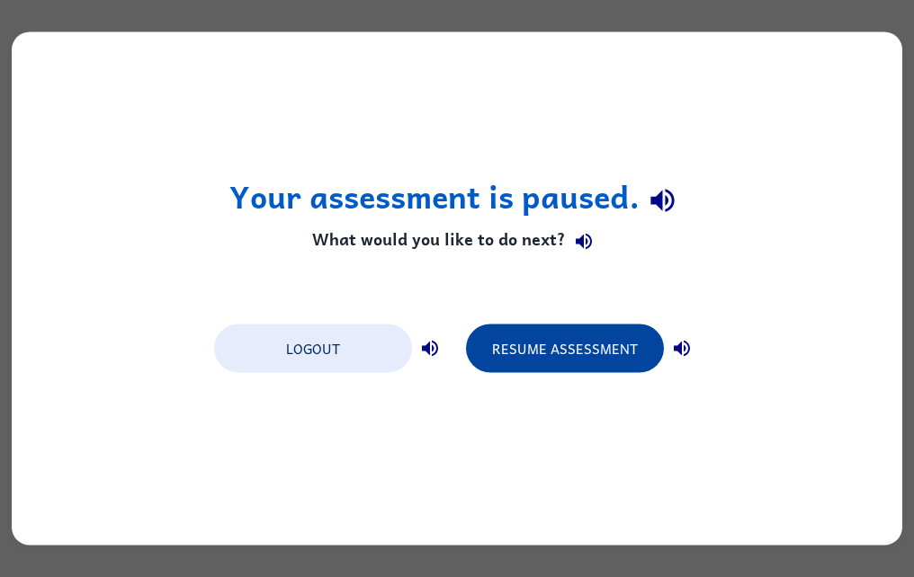
click at [620, 356] on button "Resume Assessment" at bounding box center [565, 349] width 198 height 49
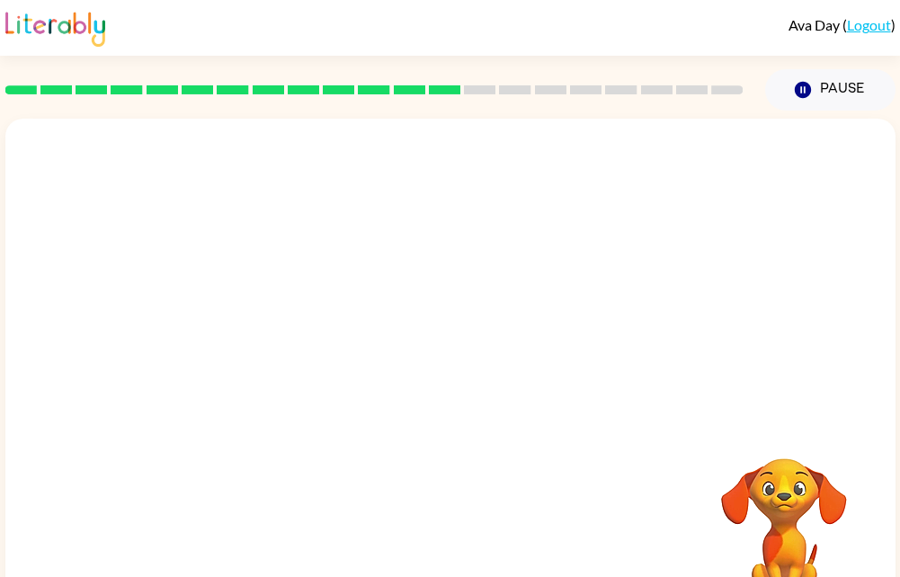
drag, startPoint x: 614, startPoint y: 116, endPoint x: 557, endPoint y: 325, distance: 216.2
click at [557, 325] on div "Ava Day ( Logout ) Pause Pause Your browser must support playing .mp4 files to …" at bounding box center [450, 316] width 900 height 632
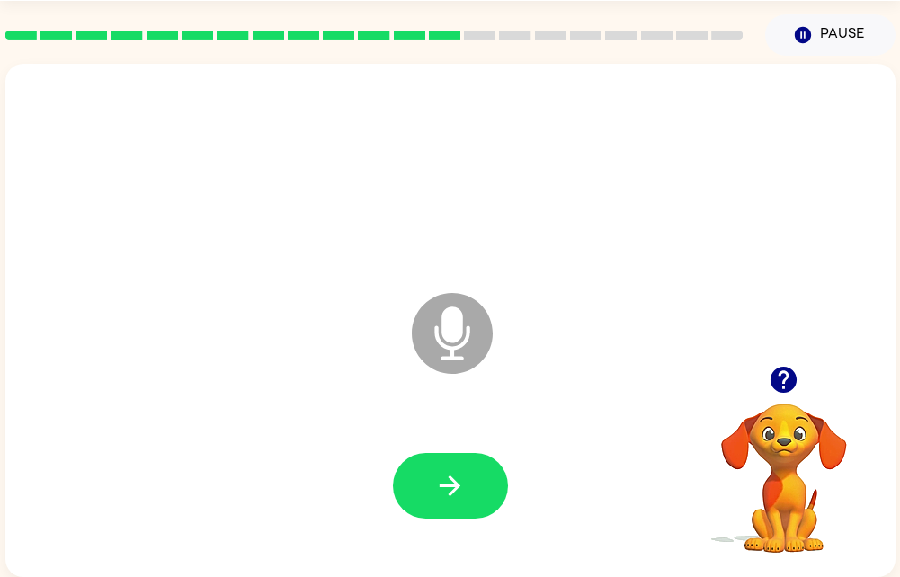
drag, startPoint x: 622, startPoint y: 299, endPoint x: 331, endPoint y: 434, distance: 321.0
click at [331, 434] on div "Microphone The Microphone is here when it is your turn to talk" at bounding box center [450, 320] width 890 height 513
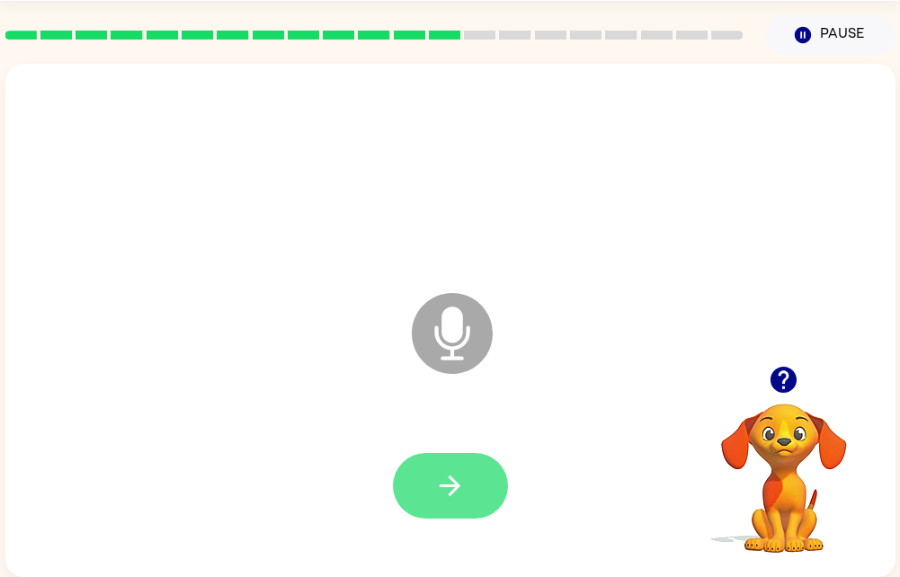
click at [447, 477] on icon "button" at bounding box center [449, 485] width 31 height 31
click at [455, 455] on button "button" at bounding box center [450, 486] width 115 height 66
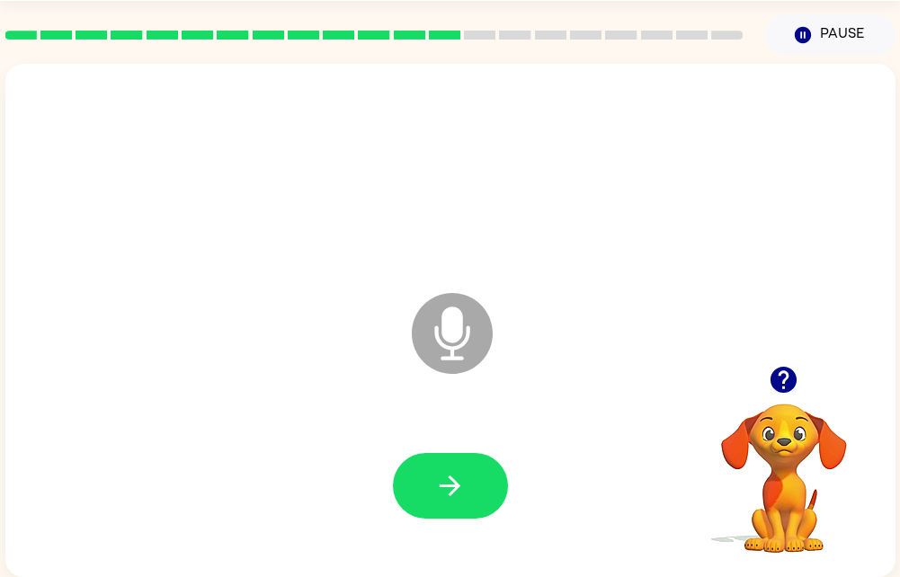
click at [455, 455] on button "button" at bounding box center [450, 486] width 115 height 66
click at [772, 368] on icon "button" at bounding box center [784, 380] width 26 height 26
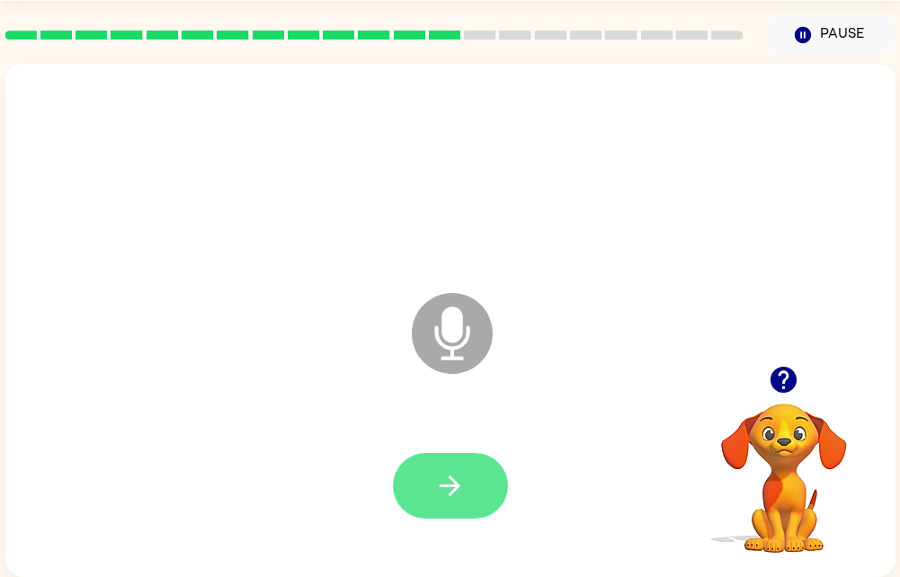
click at [432, 468] on button "button" at bounding box center [450, 486] width 115 height 66
click at [435, 470] on icon "button" at bounding box center [449, 485] width 31 height 31
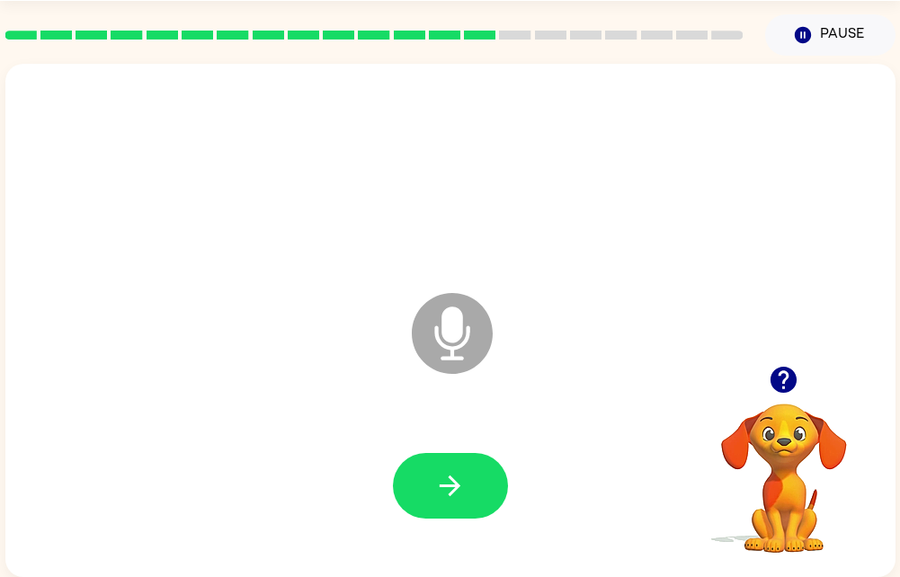
click at [789, 367] on icon "button" at bounding box center [784, 380] width 26 height 26
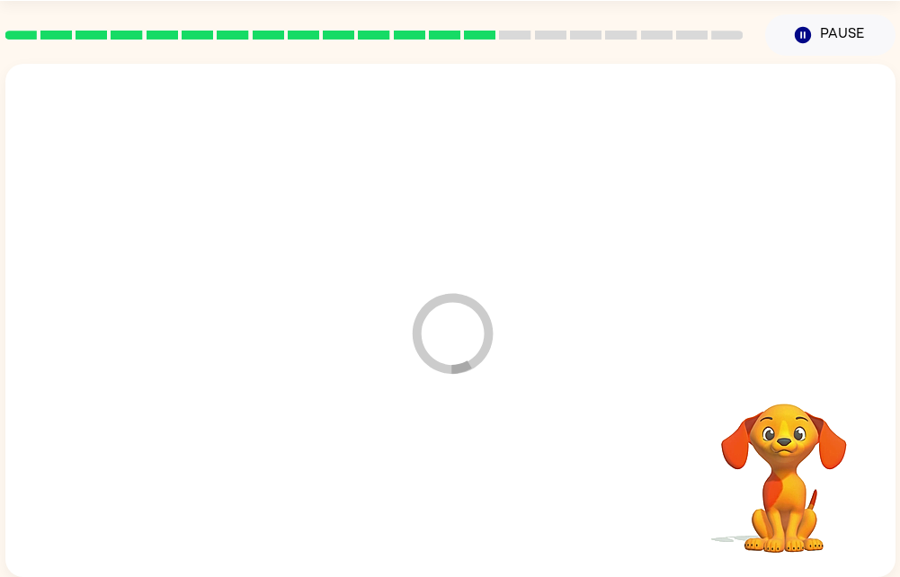
click at [449, 476] on div at bounding box center [450, 486] width 854 height 147
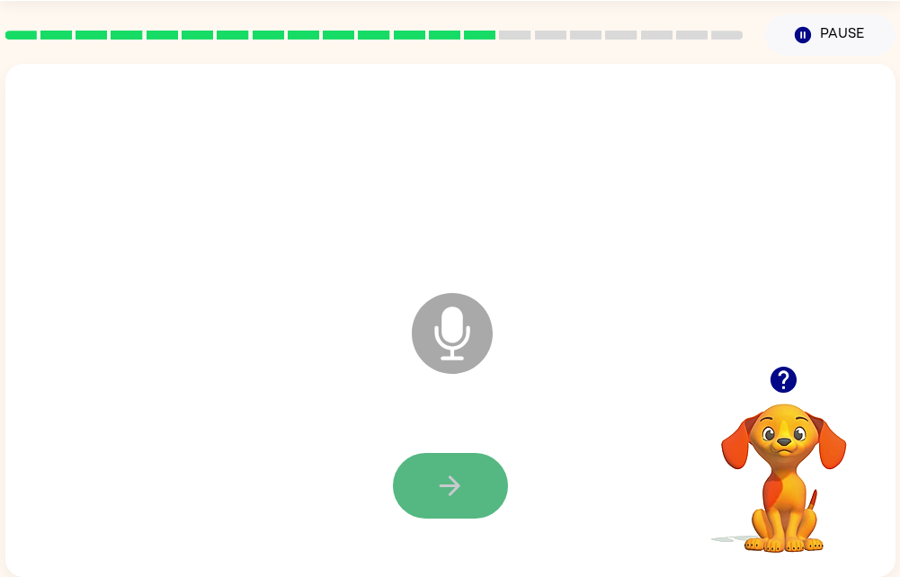
click at [424, 469] on button "button" at bounding box center [450, 486] width 115 height 66
click at [455, 483] on icon "button" at bounding box center [449, 485] width 31 height 31
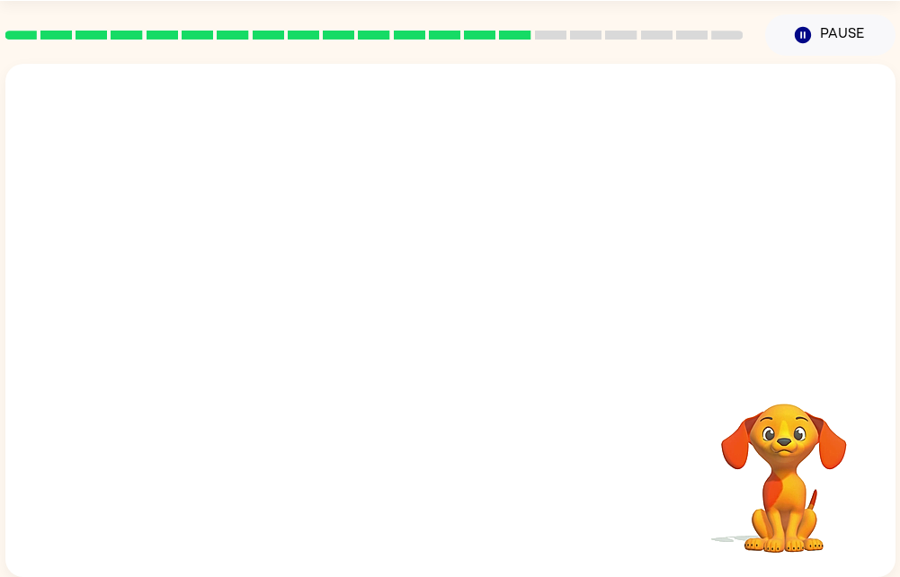
click at [616, 256] on div at bounding box center [450, 329] width 854 height 147
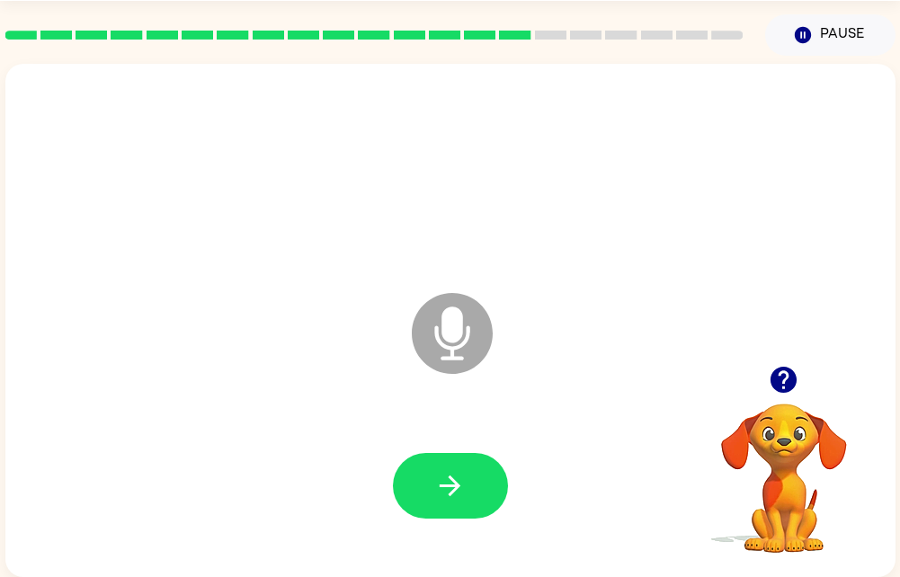
click at [763, 363] on button "button" at bounding box center [784, 380] width 46 height 46
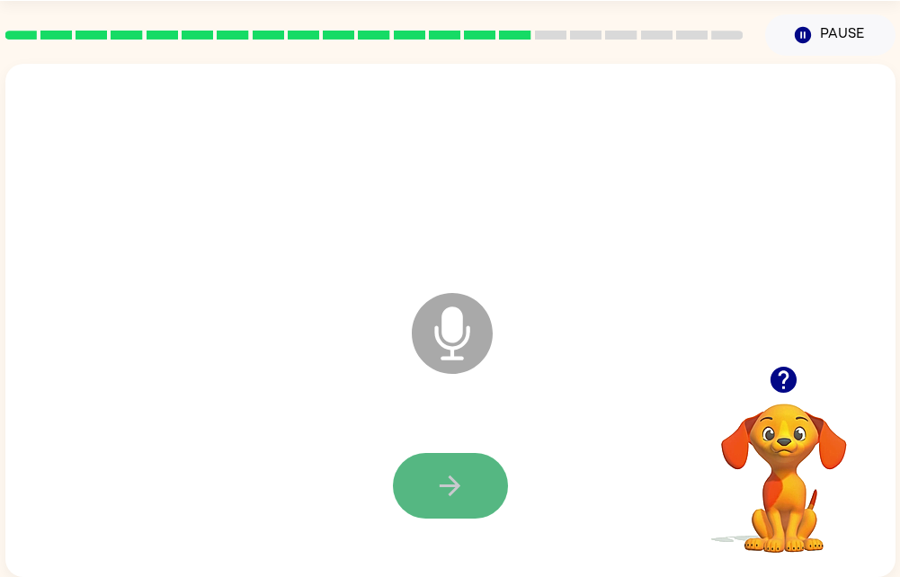
click at [434, 470] on icon "button" at bounding box center [449, 485] width 31 height 31
click at [455, 478] on icon "button" at bounding box center [449, 485] width 31 height 31
click at [474, 477] on button "button" at bounding box center [450, 486] width 115 height 66
